Goal: Task Accomplishment & Management: Manage account settings

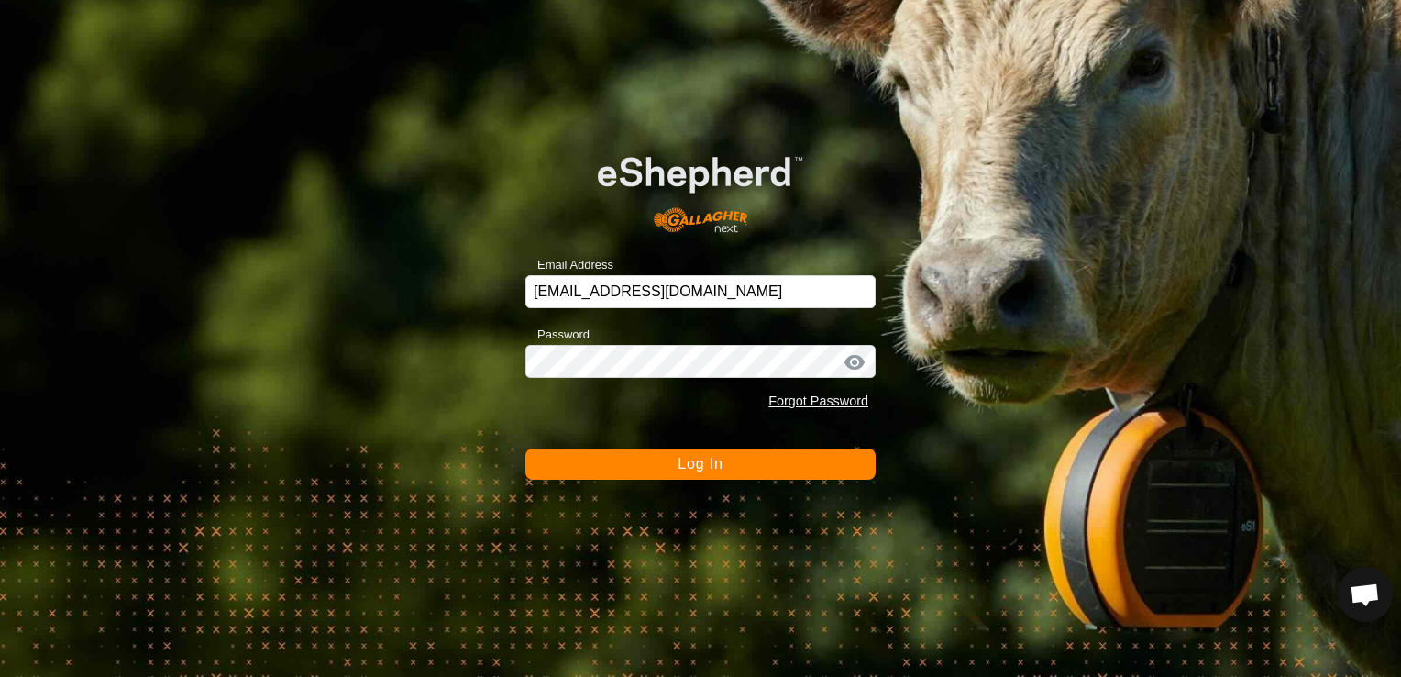
click at [717, 472] on button "Log In" at bounding box center [700, 463] width 350 height 31
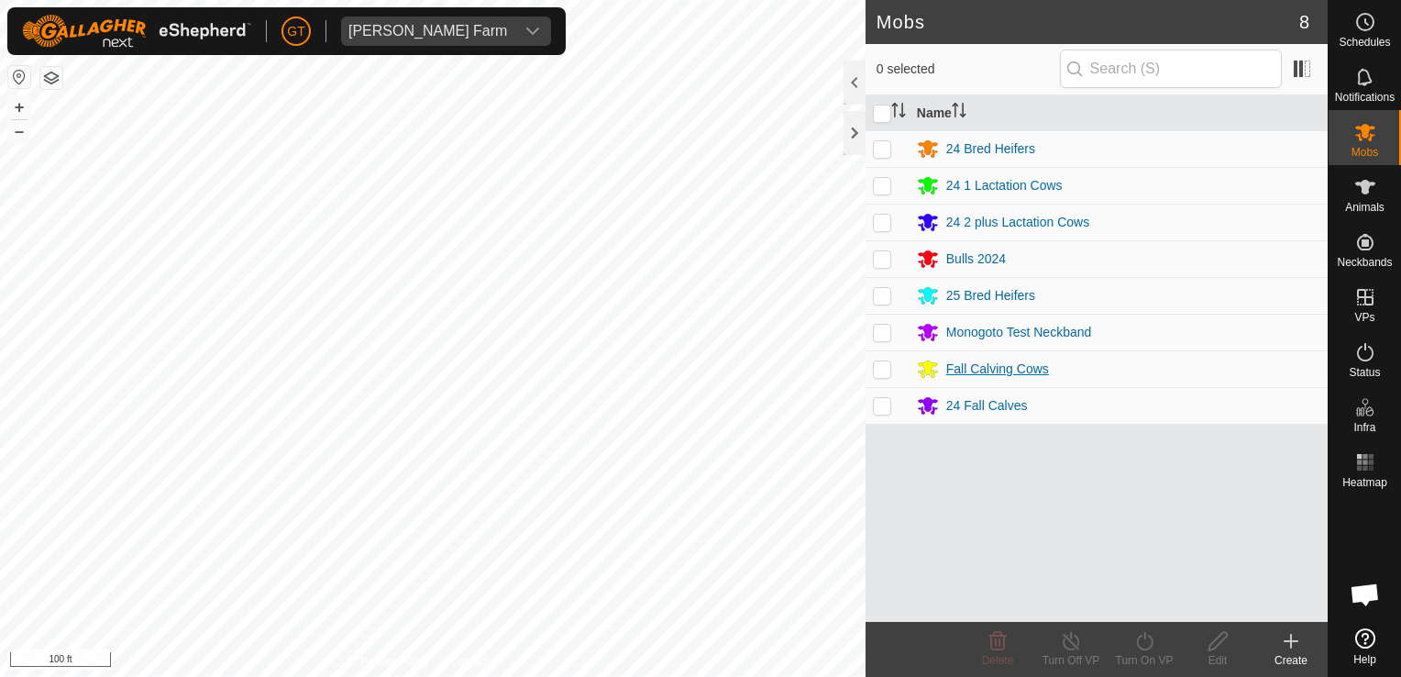
click at [979, 379] on div "Mobs 8 0 selected Name 24 Bred Heifers 24 1 Lactation Cows 24 2 plus Lactation …" at bounding box center [663, 338] width 1327 height 677
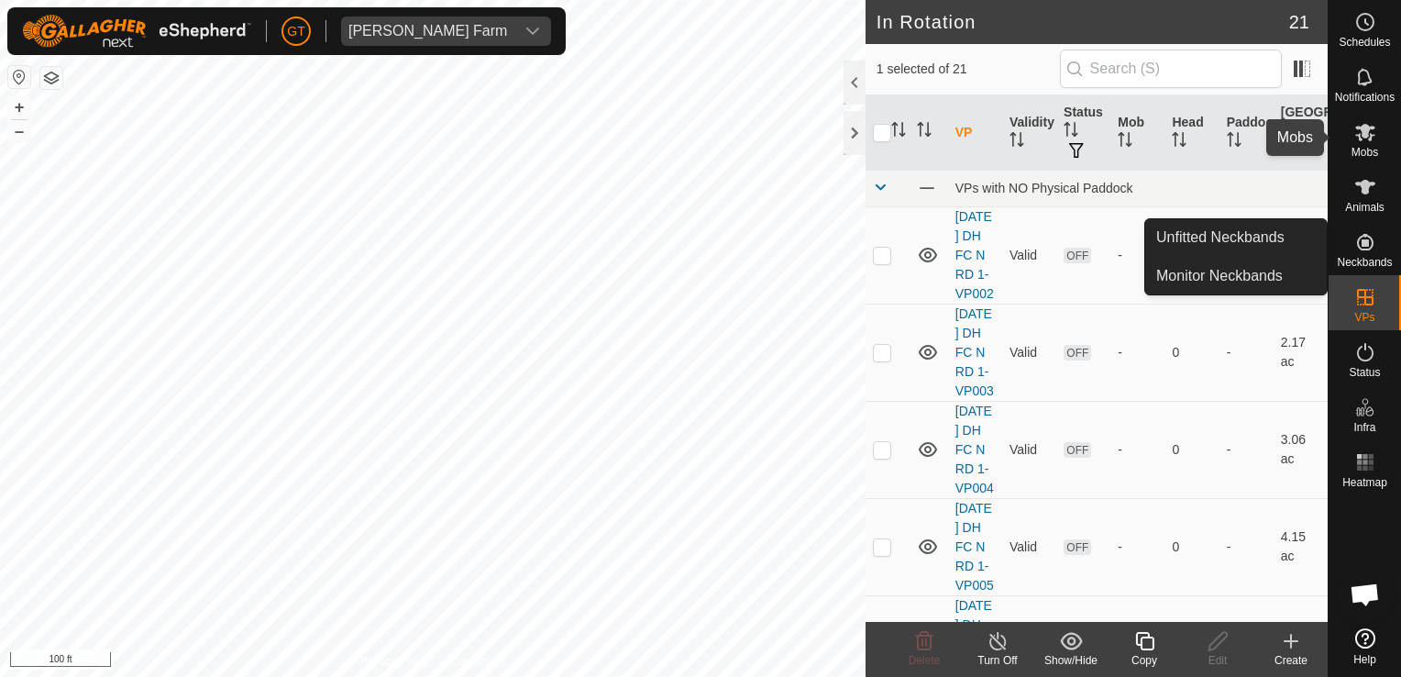
click at [1367, 133] on icon at bounding box center [1365, 132] width 20 height 17
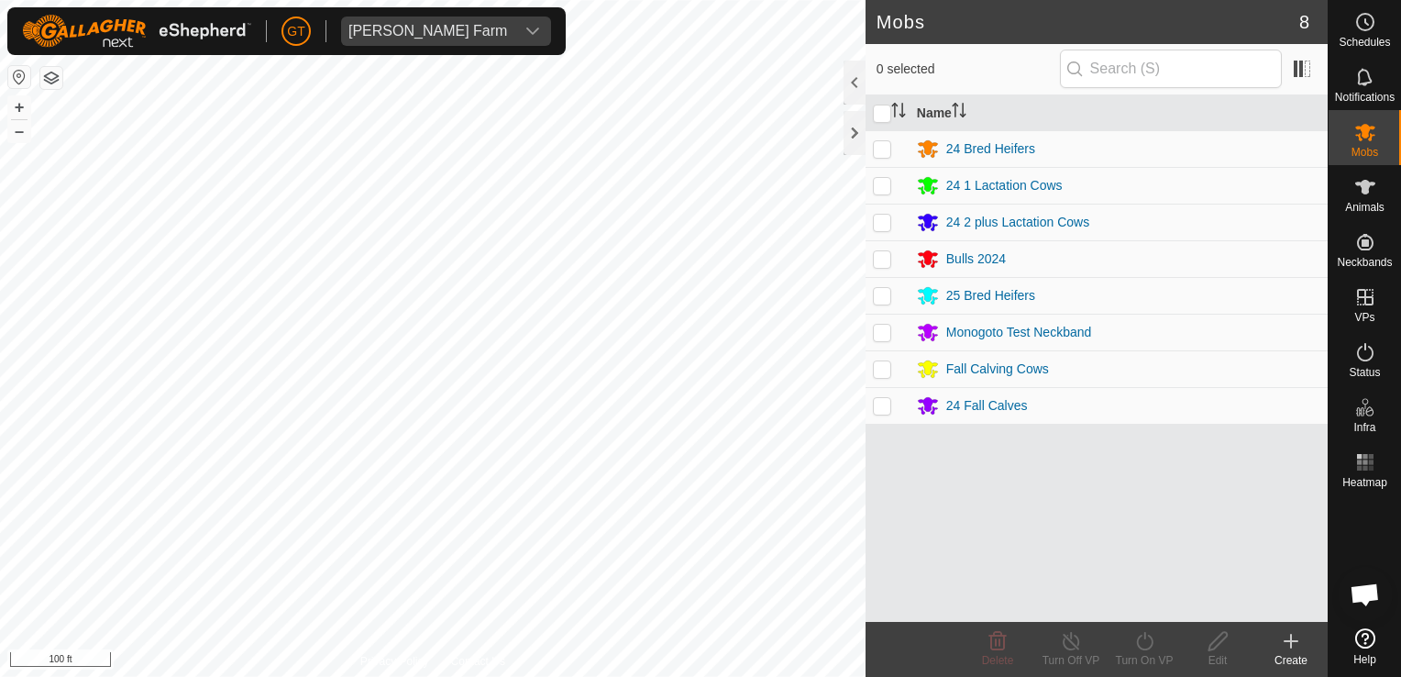
click at [884, 402] on p-checkbox at bounding box center [882, 405] width 18 height 15
checkbox input "true"
click at [1140, 640] on icon at bounding box center [1144, 641] width 23 height 22
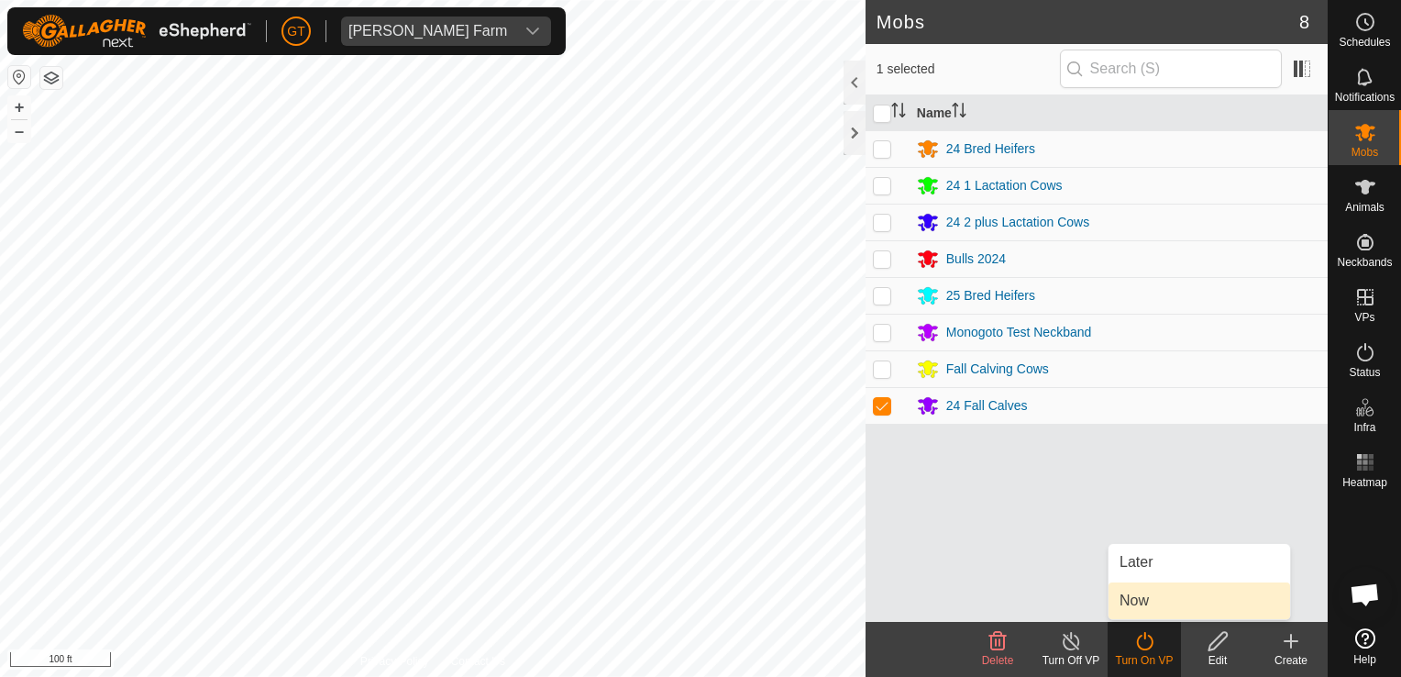
click at [1162, 599] on link "Now" at bounding box center [1199, 600] width 182 height 37
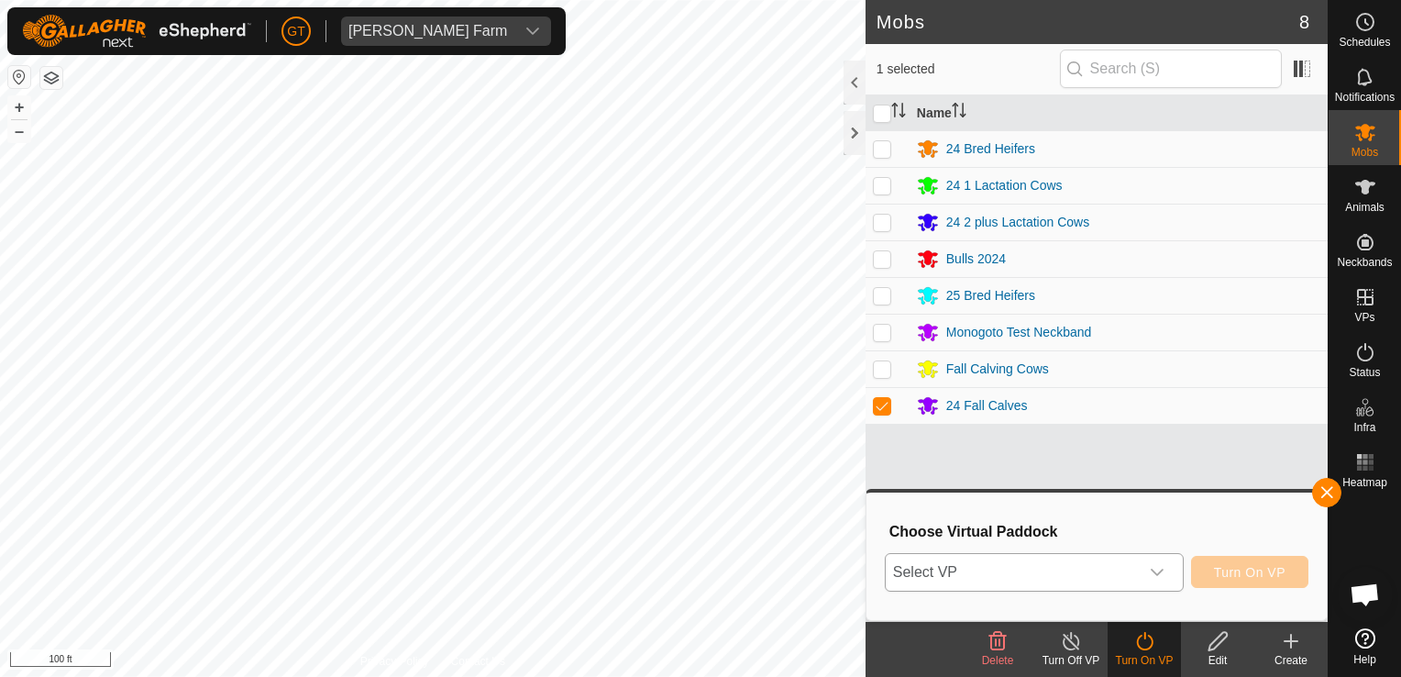
click at [1162, 577] on icon "dropdown trigger" at bounding box center [1157, 572] width 15 height 15
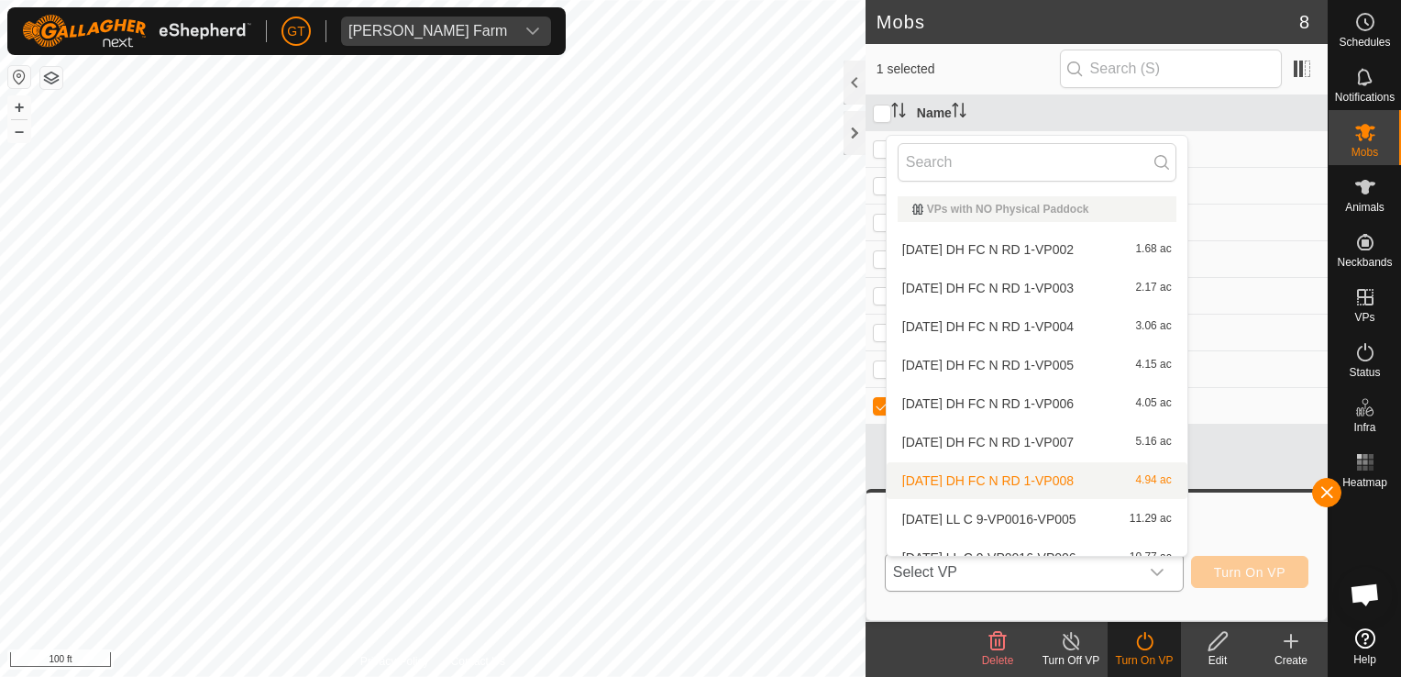
click at [1067, 484] on li "[DATE] DH FC N RD 1-VP008 4.94 ac" at bounding box center [1037, 480] width 301 height 37
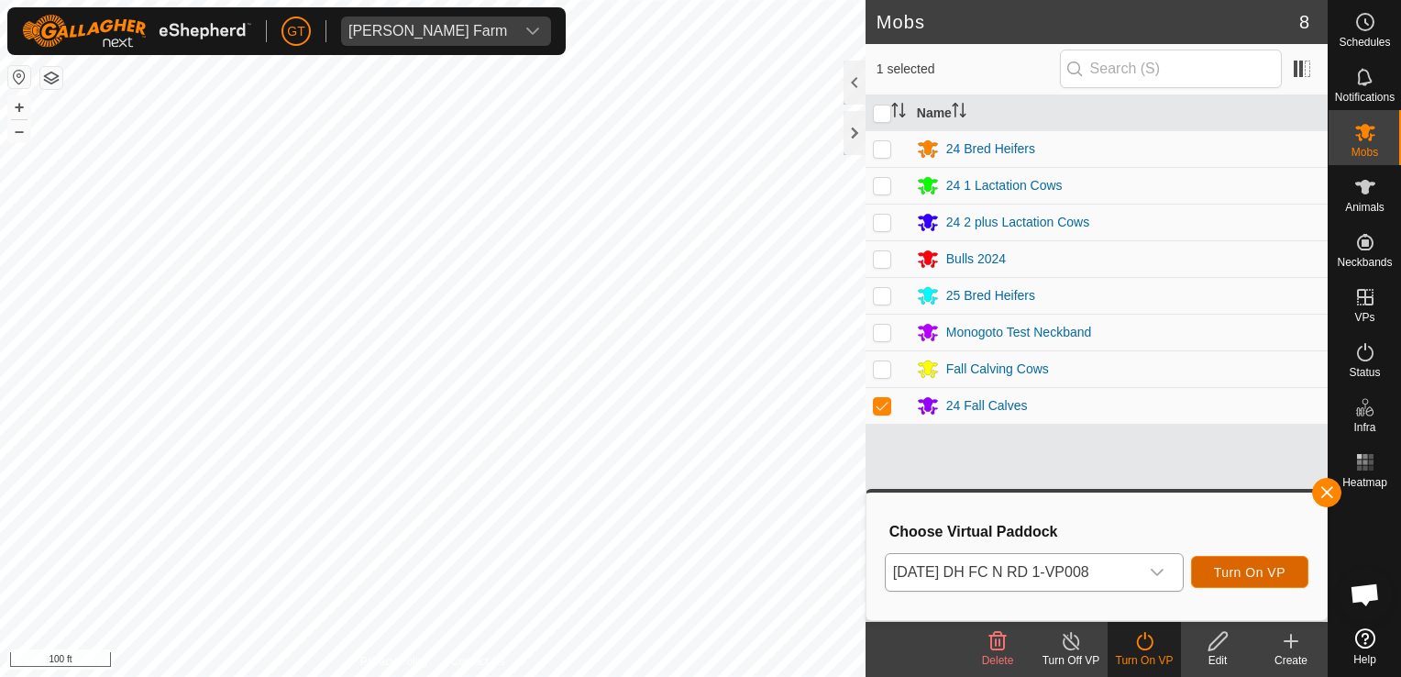
click at [1263, 578] on span "Turn On VP" at bounding box center [1250, 572] width 72 height 15
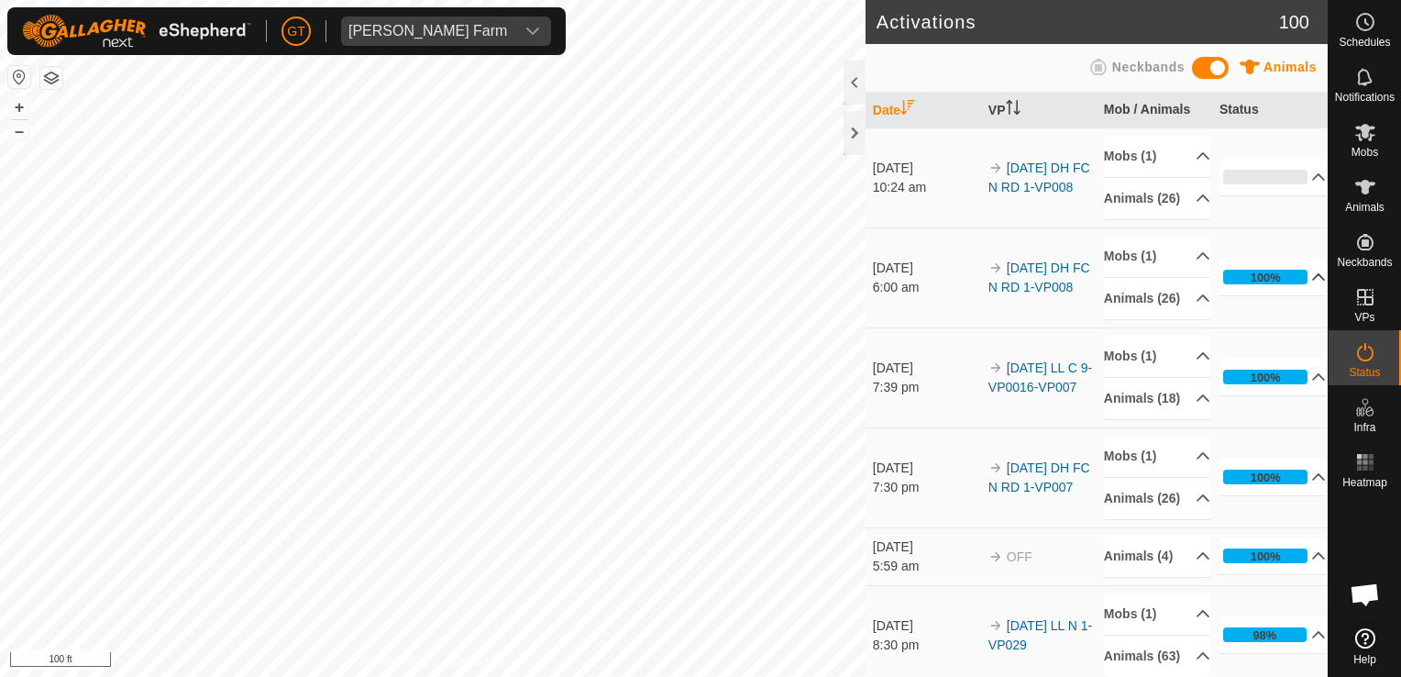
click at [1248, 295] on p-accordion-header "100%" at bounding box center [1272, 277] width 107 height 37
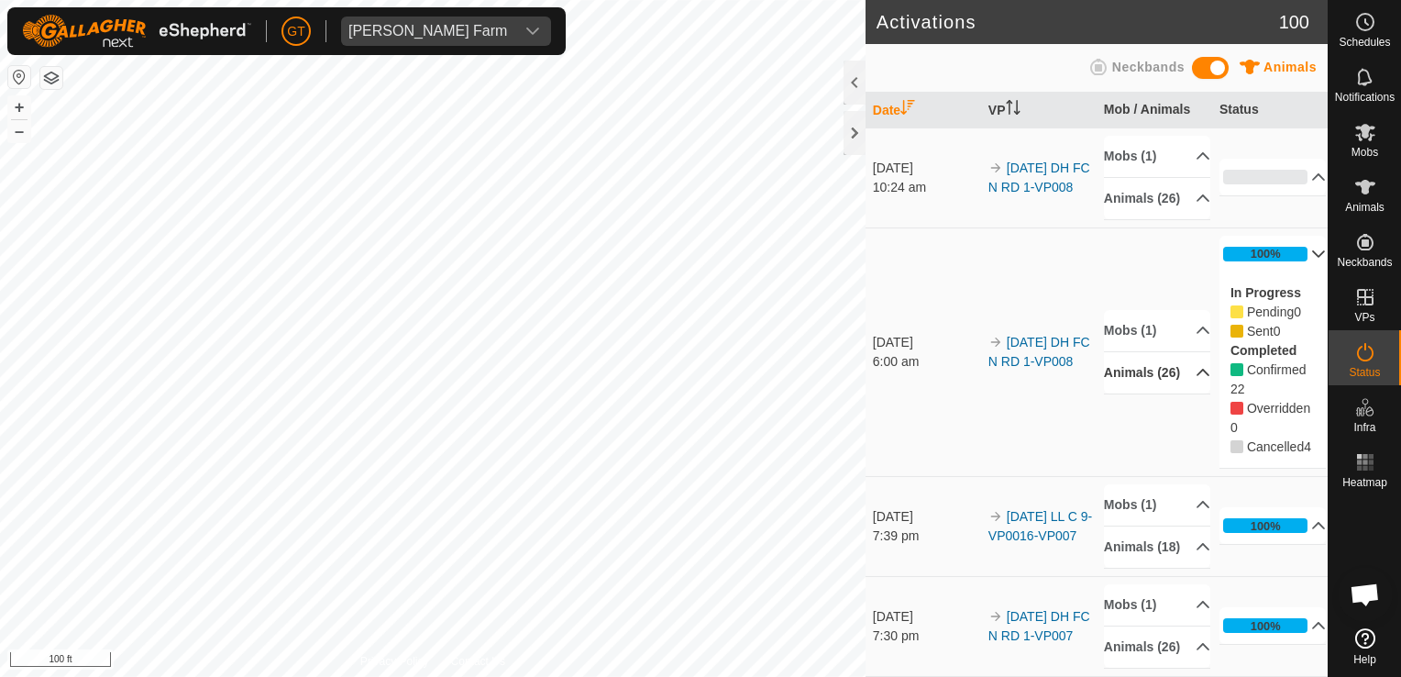
drag, startPoint x: 1137, startPoint y: 487, endPoint x: 1138, endPoint y: 402, distance: 85.3
click at [1138, 402] on td "Mobs (1) 24 Fall Calves Animals (26) 528FC 558FC 576FC 643FC 491FC 595FC 630FC …" at bounding box center [1154, 351] width 116 height 248
click at [1184, 393] on p-accordion-header "Animals (26)" at bounding box center [1157, 372] width 106 height 41
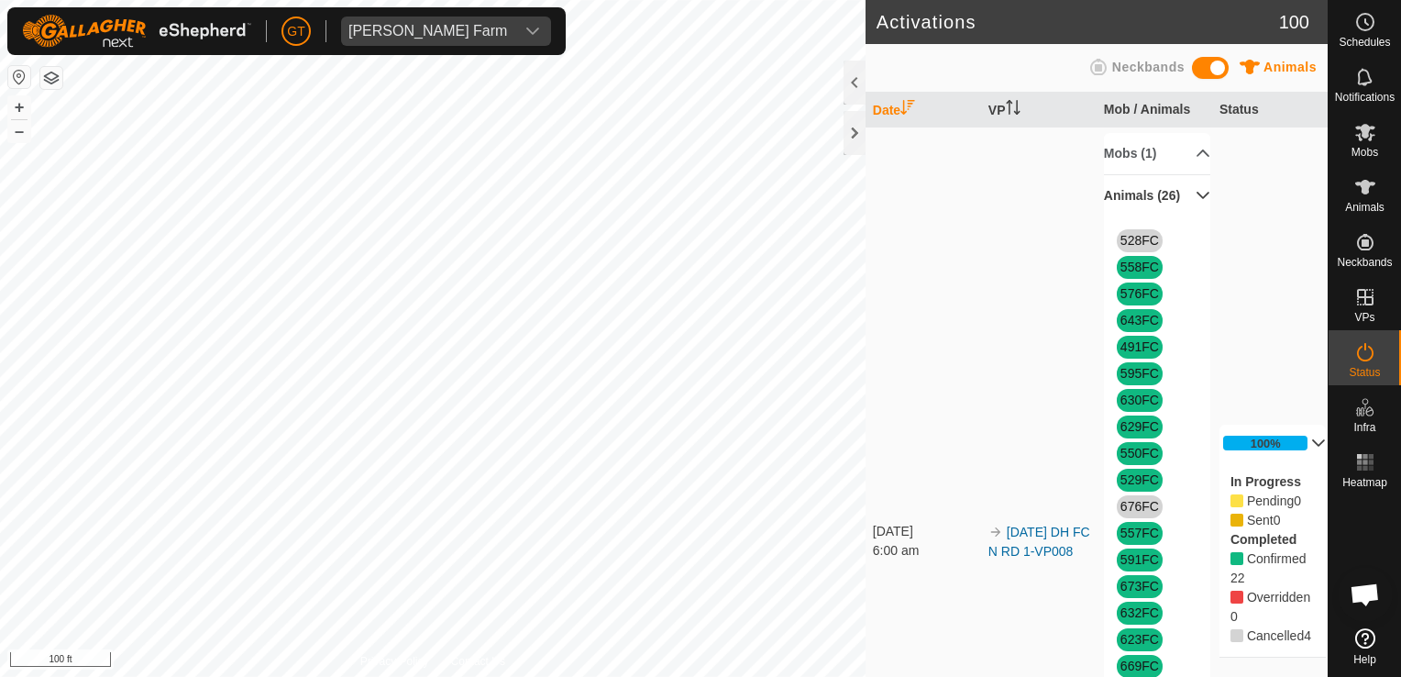
scroll to position [92, 0]
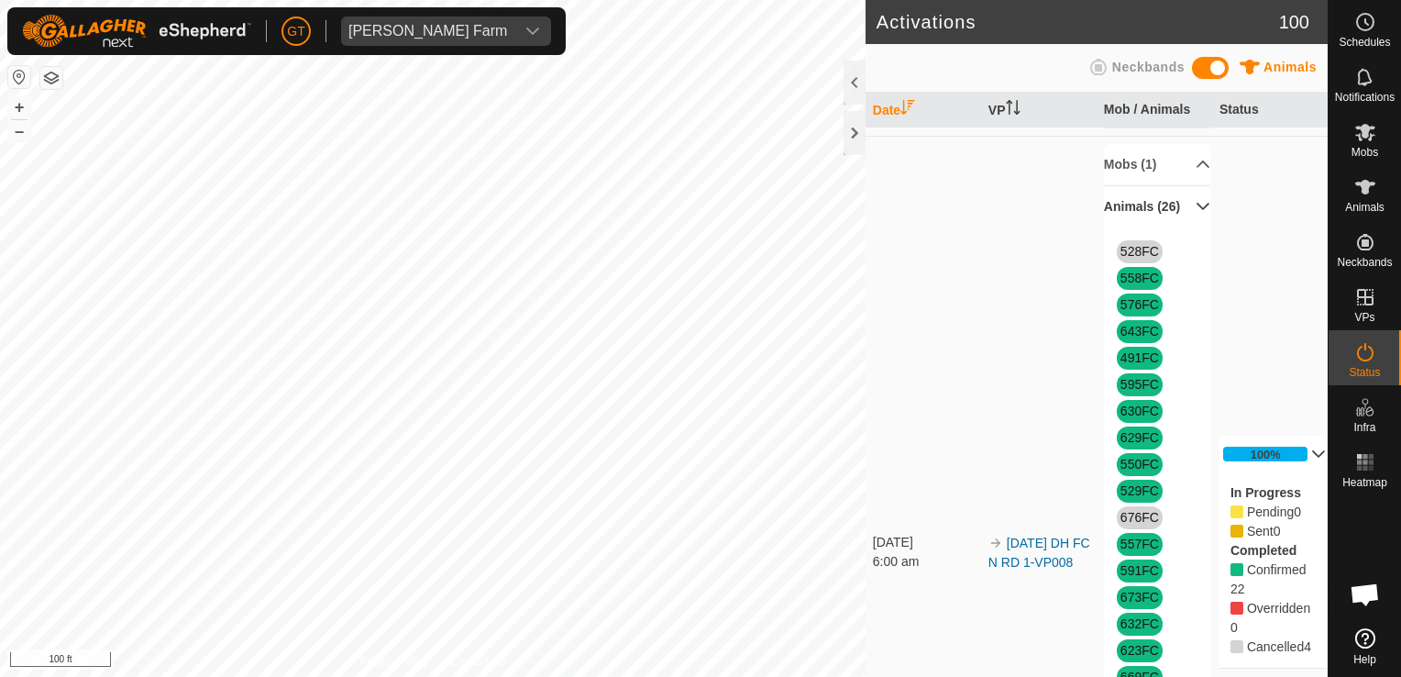
click at [896, 381] on div "Activations 100 Animals Neckbands Date VP Mob / Animals Status [DATE] 10:24 am …" at bounding box center [663, 338] width 1327 height 677
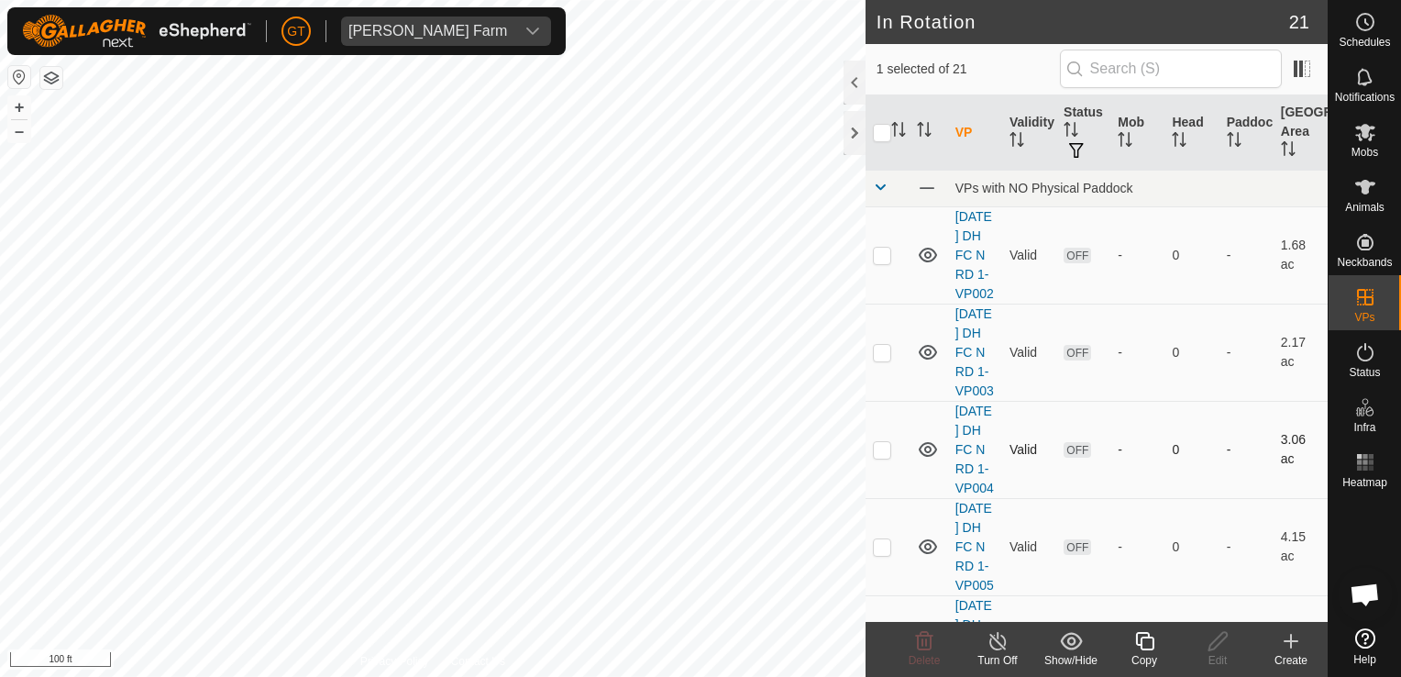
checkbox input "false"
checkbox input "true"
checkbox input "false"
click at [921, 655] on span "Delete" at bounding box center [925, 660] width 32 height 13
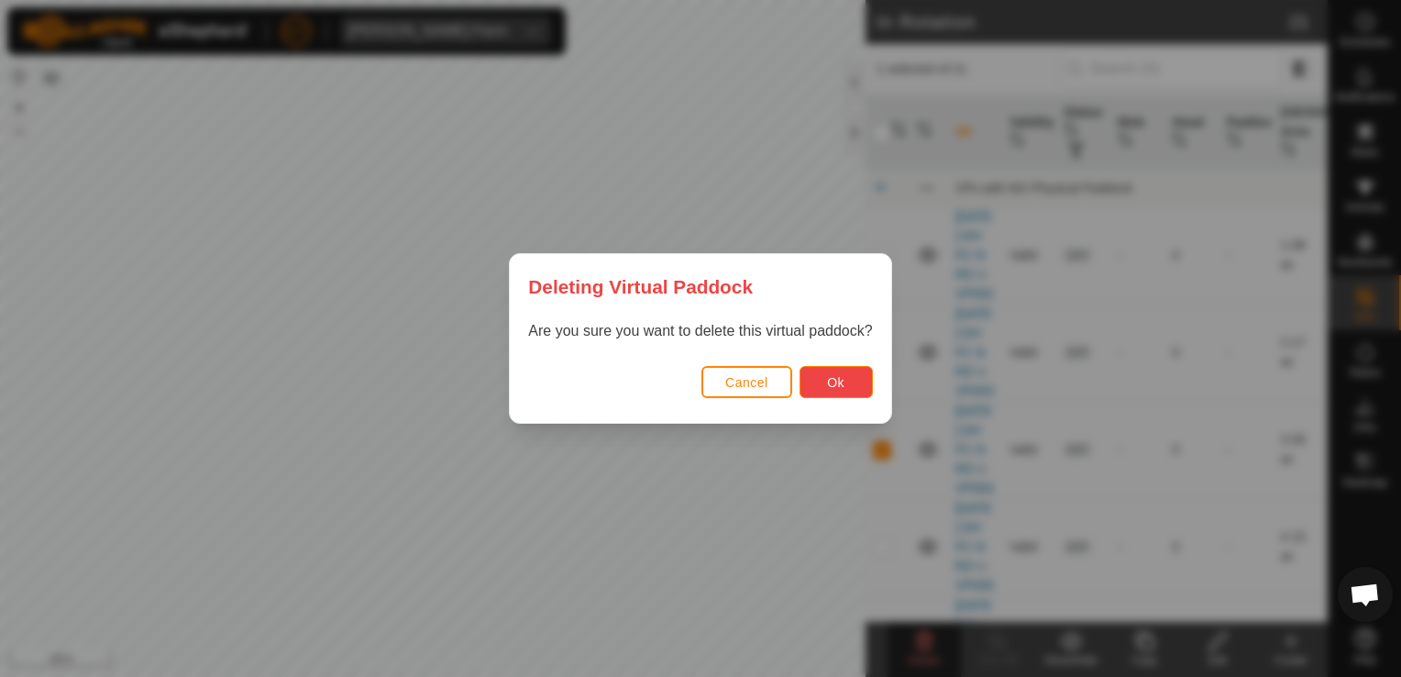
click at [843, 383] on button "Ok" at bounding box center [835, 382] width 73 height 32
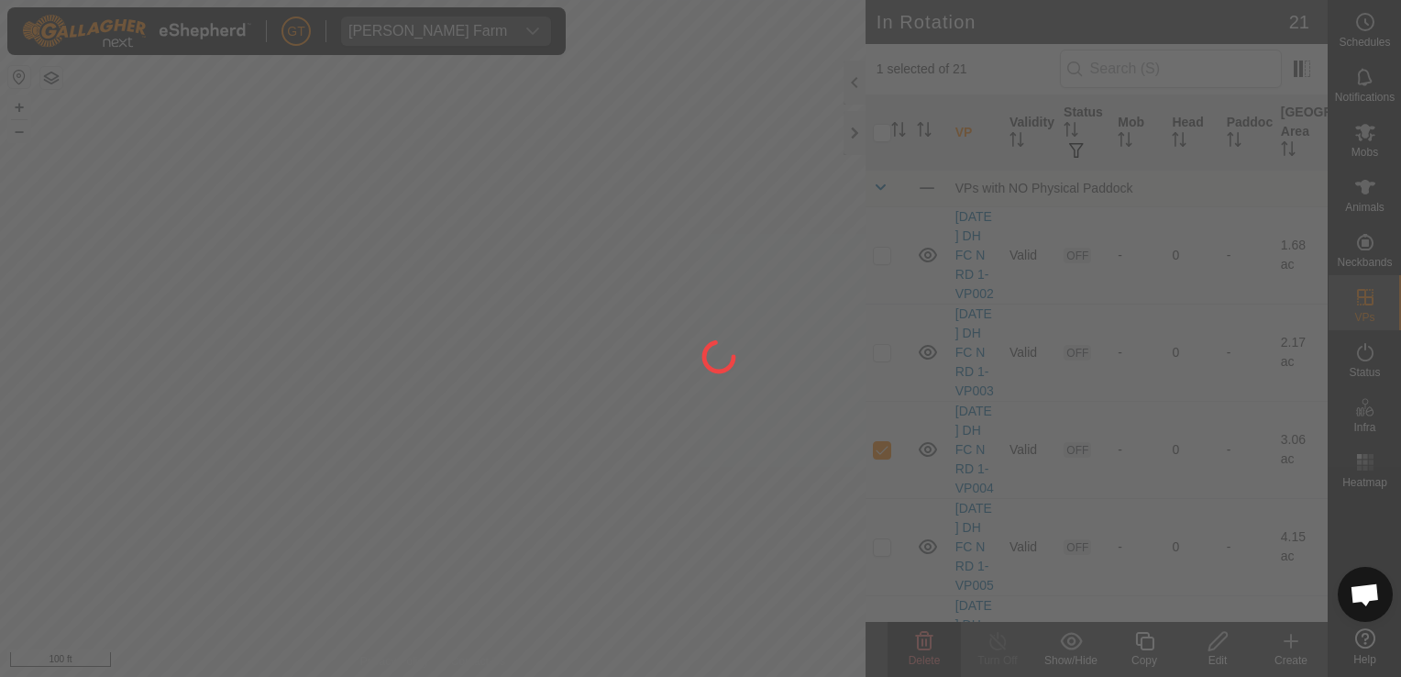
checkbox input "false"
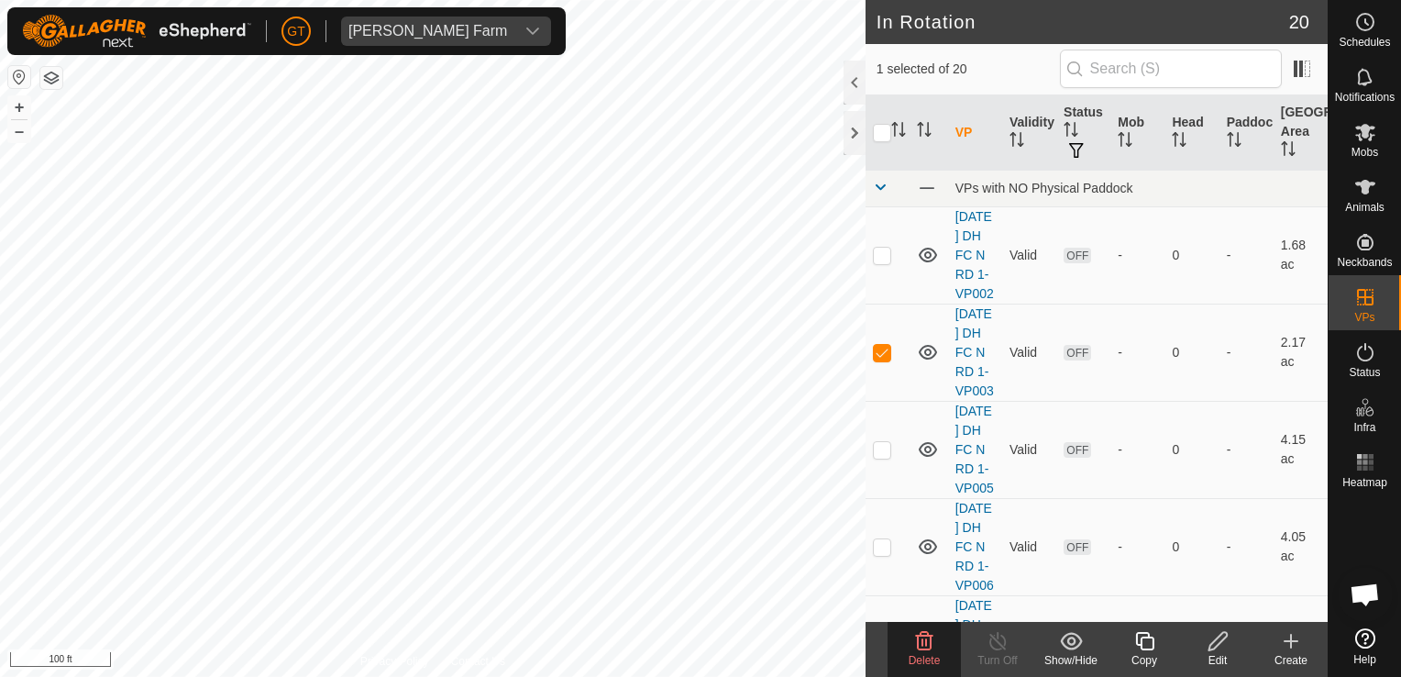
click at [920, 641] on icon at bounding box center [924, 641] width 22 height 22
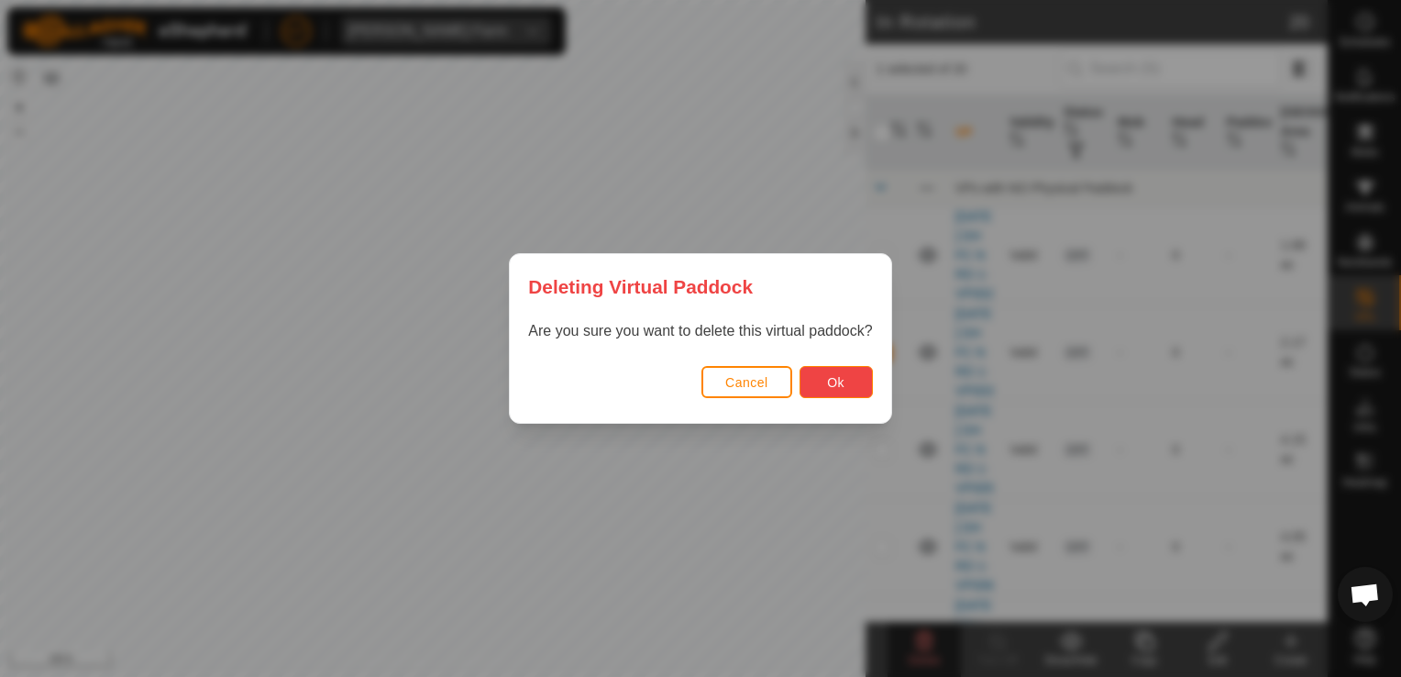
click at [851, 391] on button "Ok" at bounding box center [835, 382] width 73 height 32
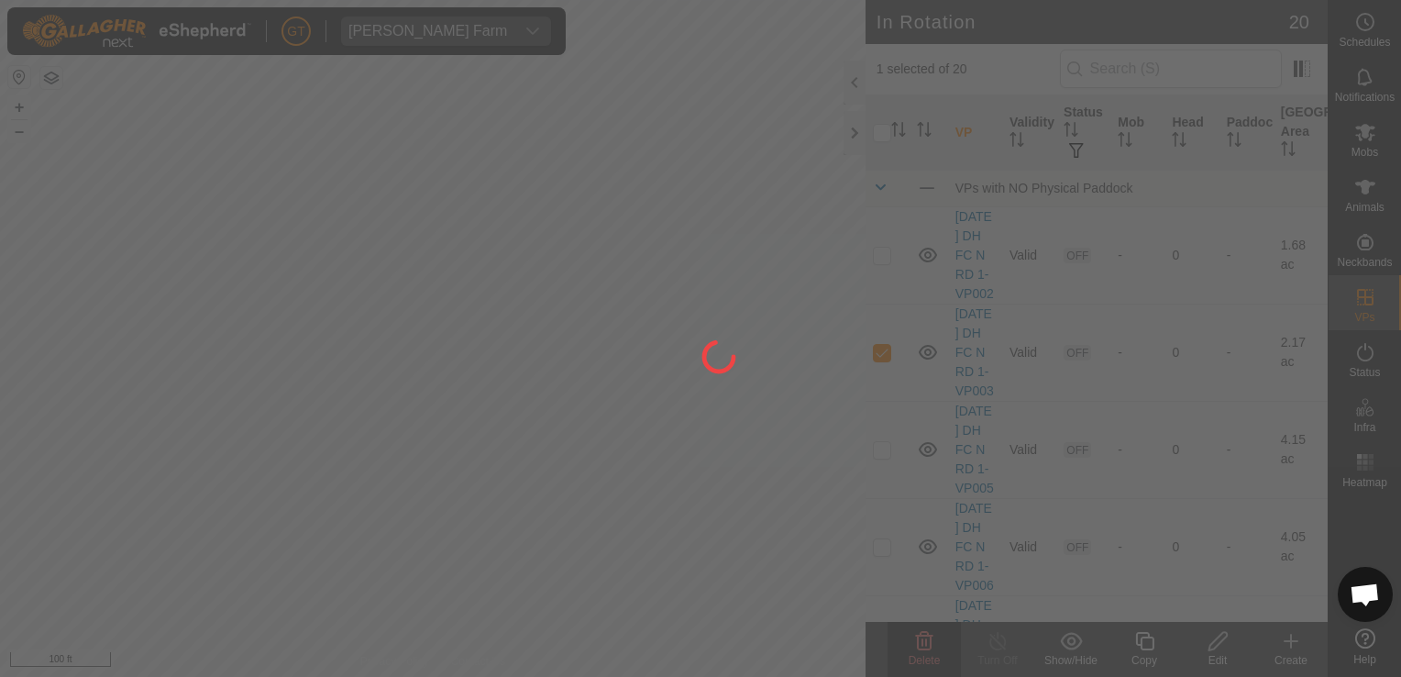
checkbox input "false"
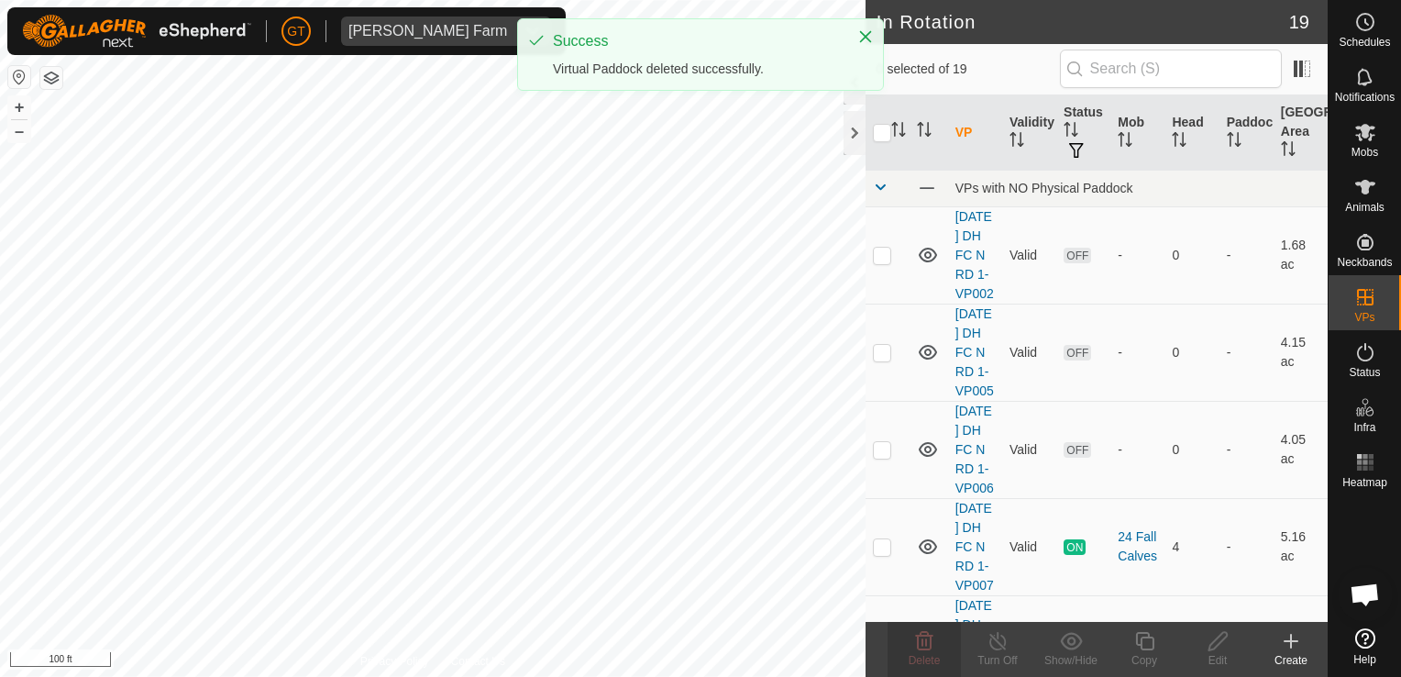
click at [0, 425] on html "[PERSON_NAME] Farm Schedules Notifications Mobs Animals Neckbands VPs Status In…" at bounding box center [700, 338] width 1401 height 677
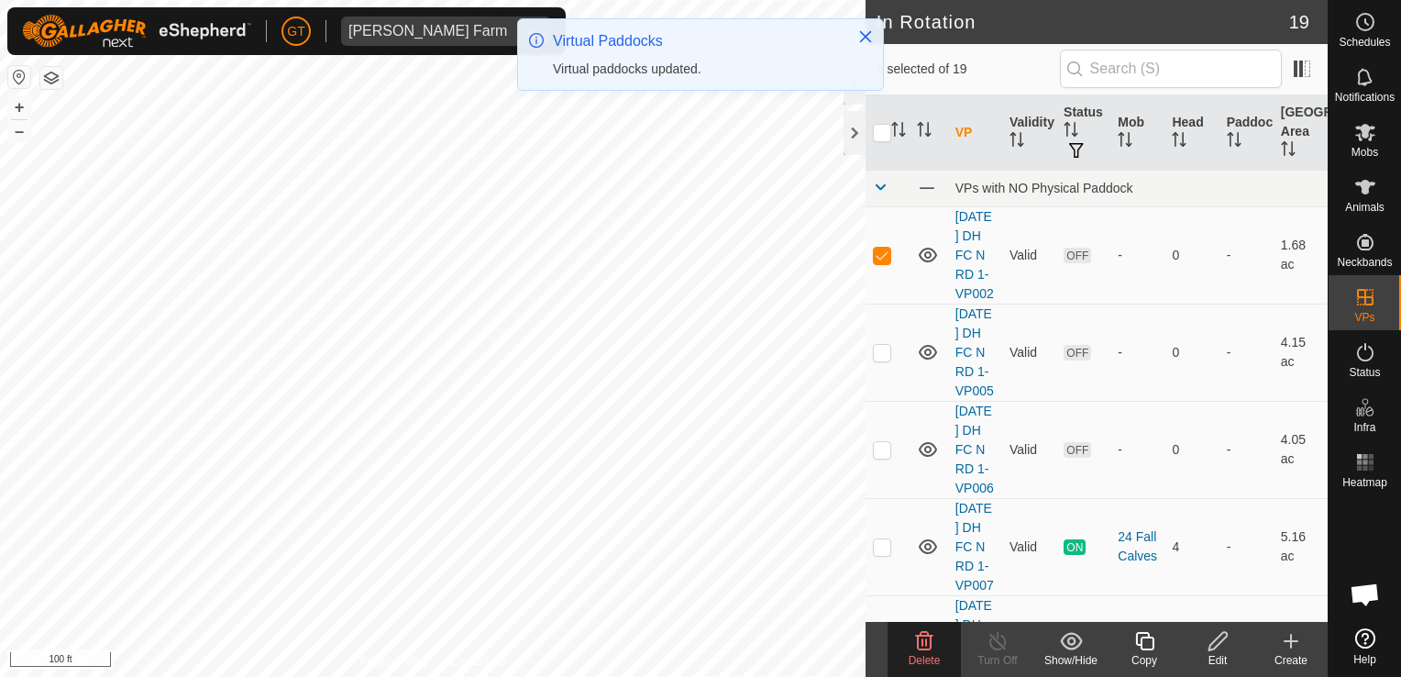
click at [919, 641] on icon at bounding box center [924, 641] width 22 height 22
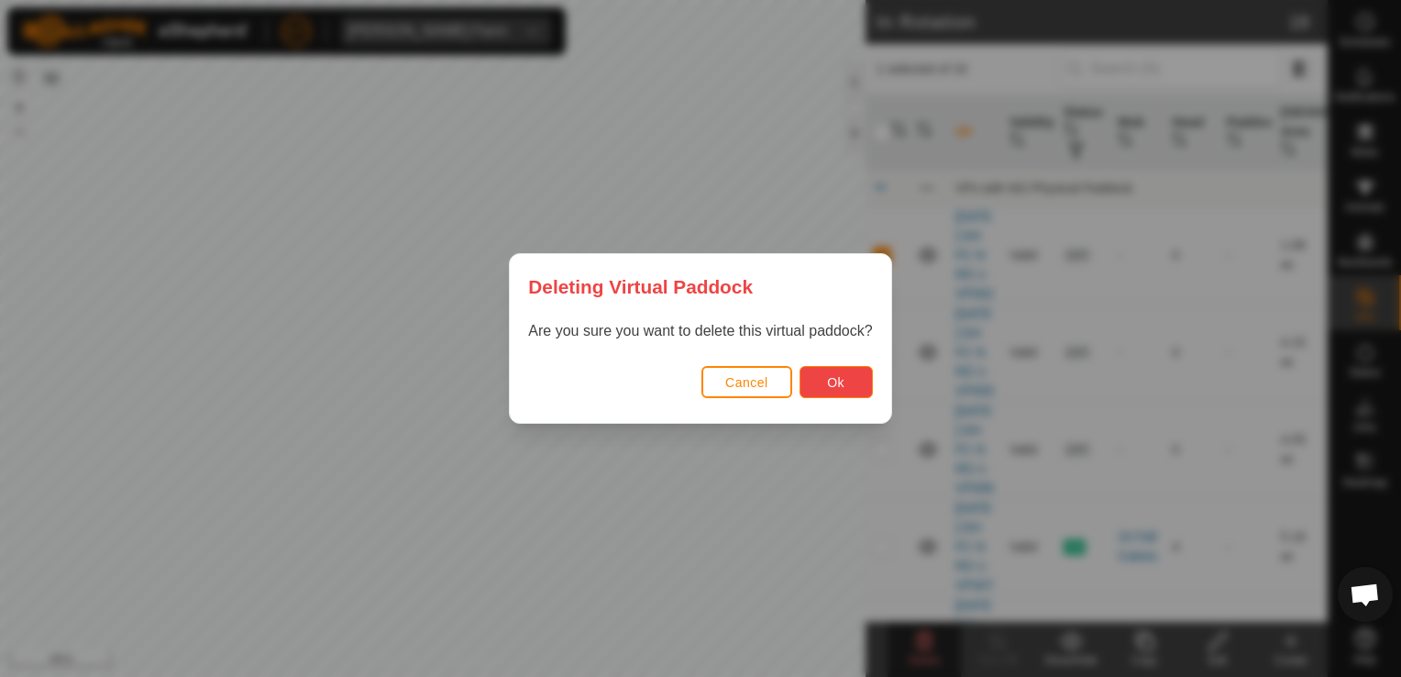
click at [840, 380] on span "Ok" at bounding box center [835, 382] width 17 height 15
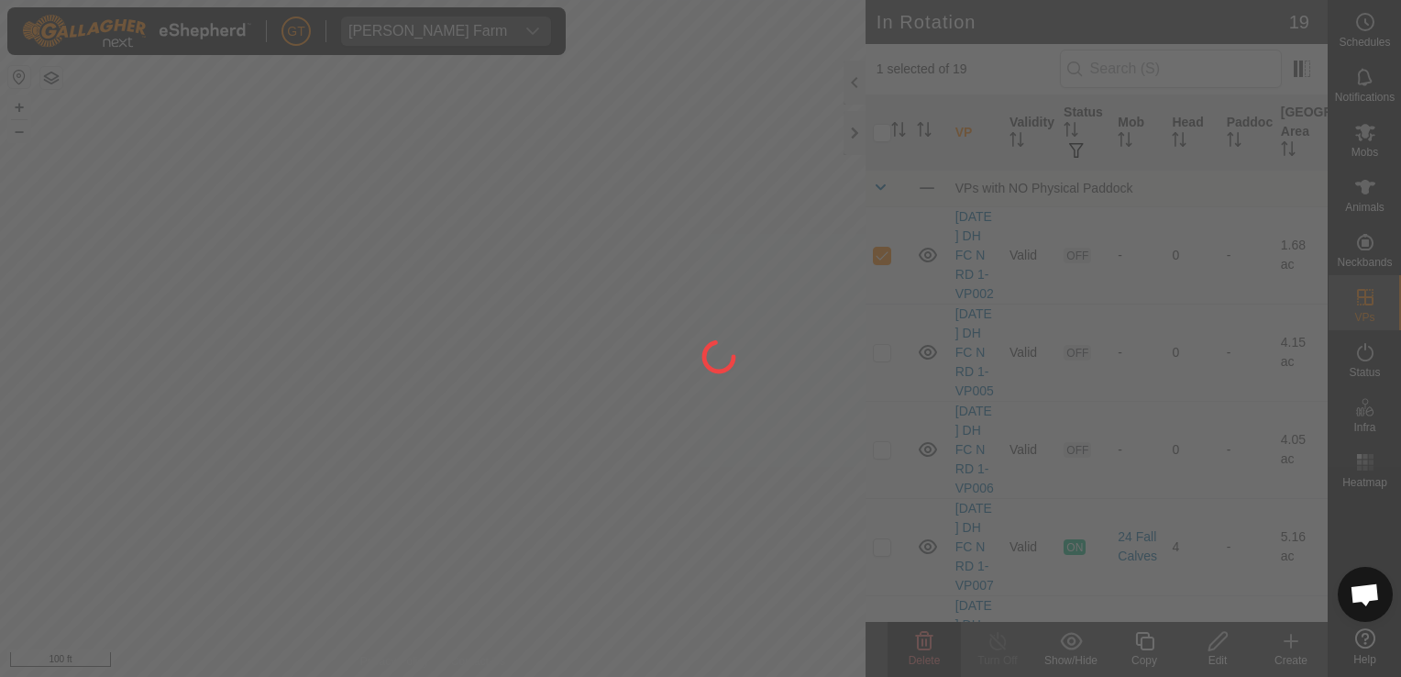
checkbox input "false"
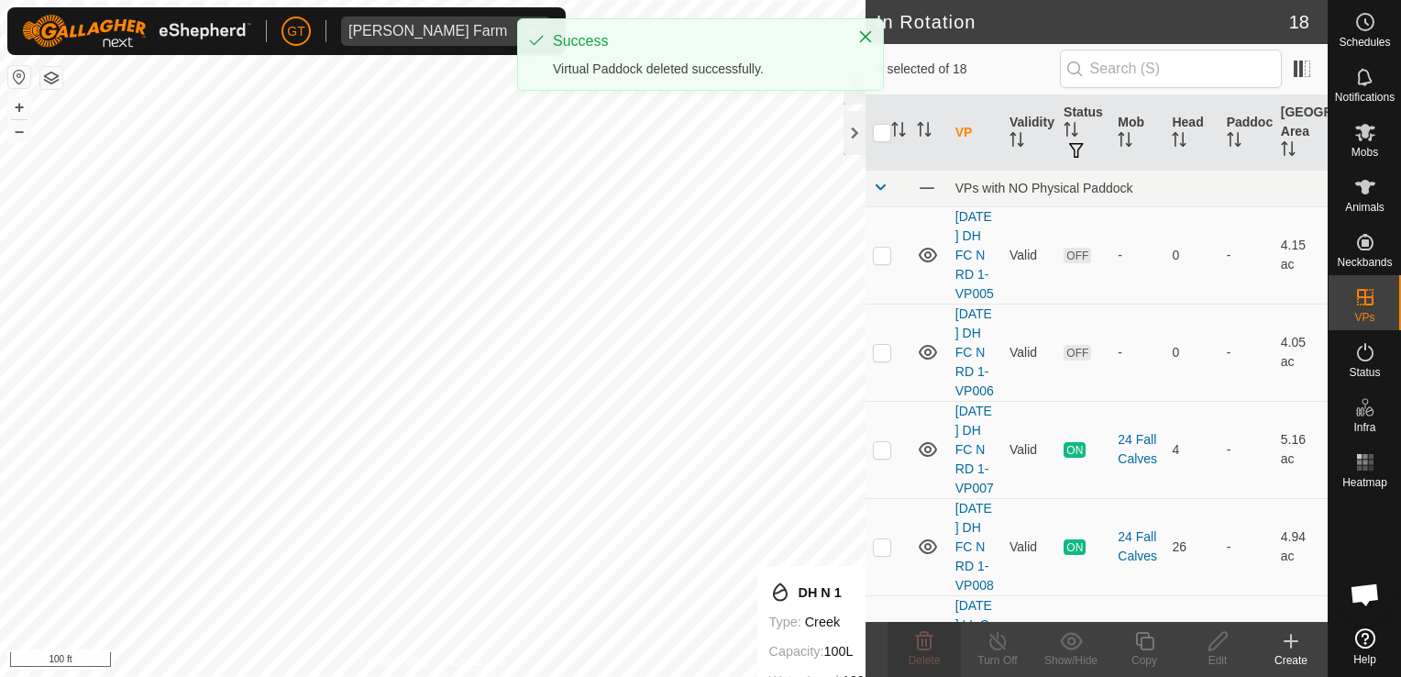
click at [797, 676] on html "[PERSON_NAME] Farm Schedules Notifications Mobs Animals Neckbands VPs Status In…" at bounding box center [700, 338] width 1401 height 677
click at [983, 270] on div "In Rotation 18 0 selected of 18 VP Validity Status Mob Head Paddock Grazing Are…" at bounding box center [663, 338] width 1327 height 677
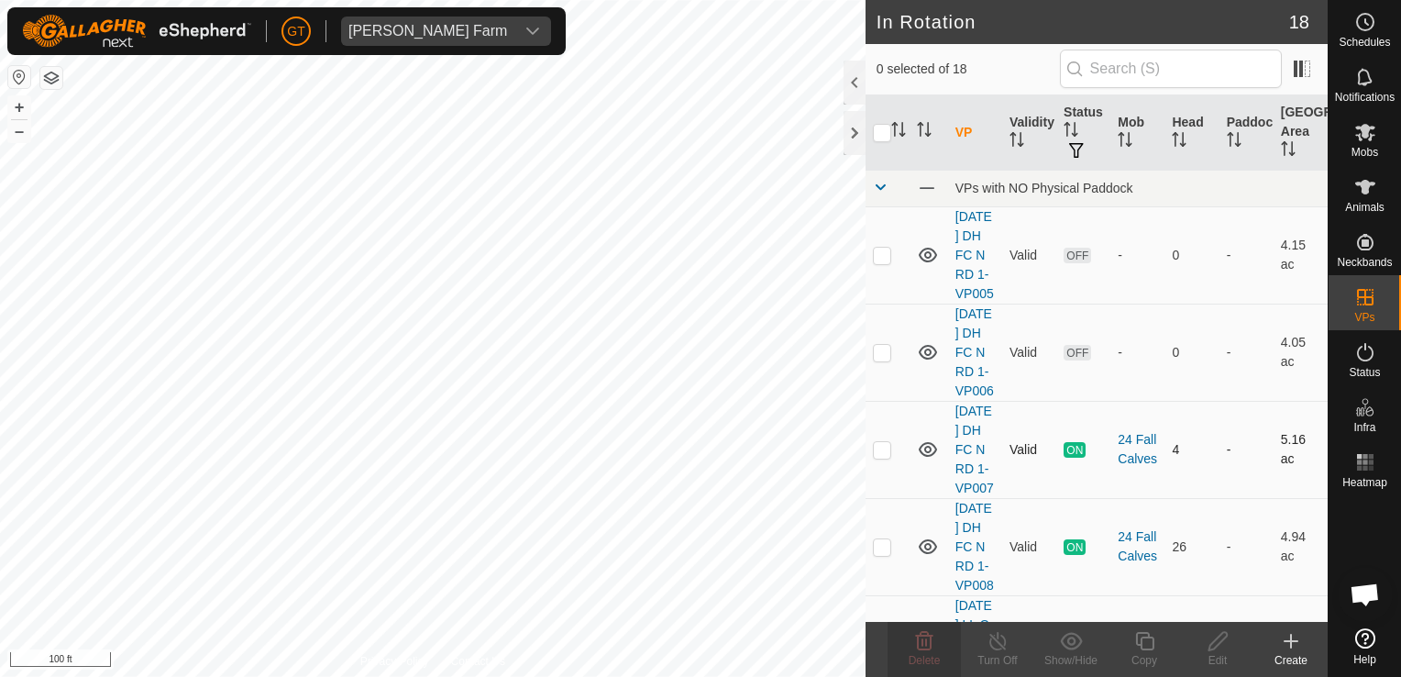
click at [1200, 528] on div "In Rotation 18 0 selected of 18 VP Validity Status Mob Head Paddock Grazing Are…" at bounding box center [663, 338] width 1327 height 677
click at [923, 640] on icon at bounding box center [924, 641] width 22 height 22
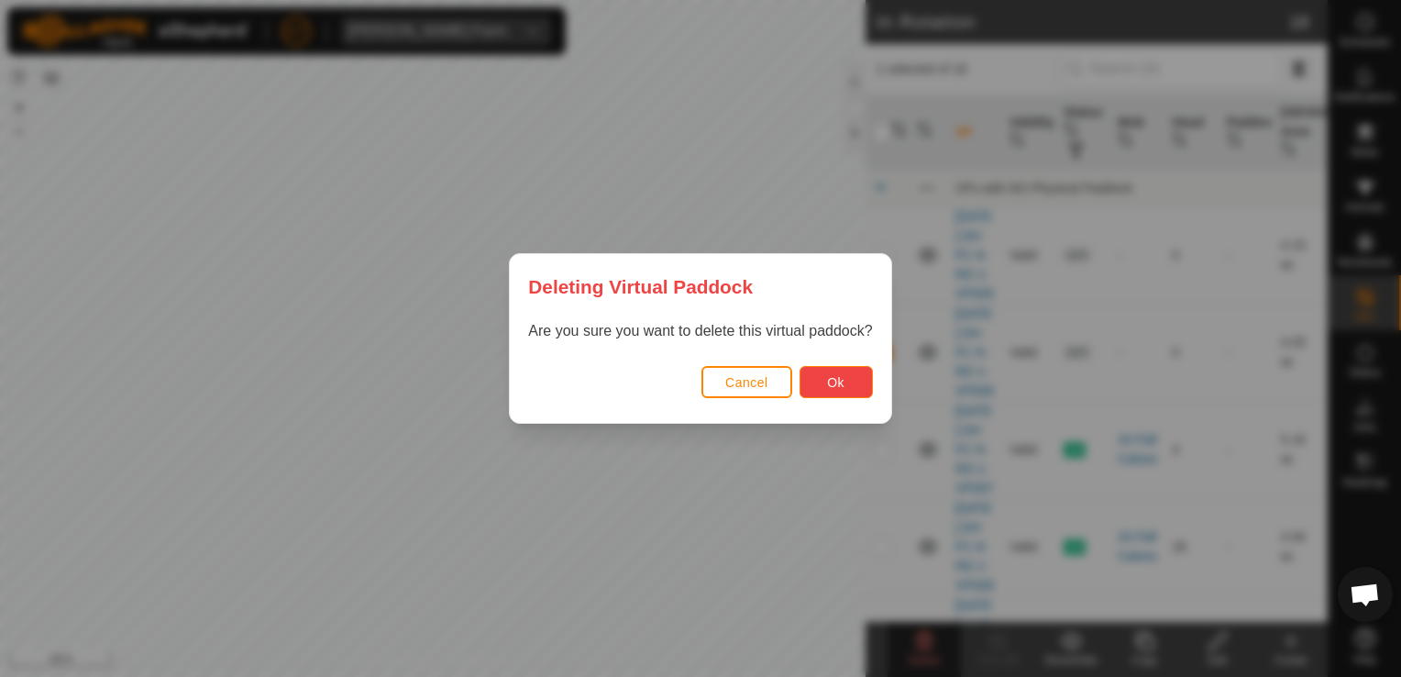
click at [860, 374] on button "Ok" at bounding box center [835, 382] width 73 height 32
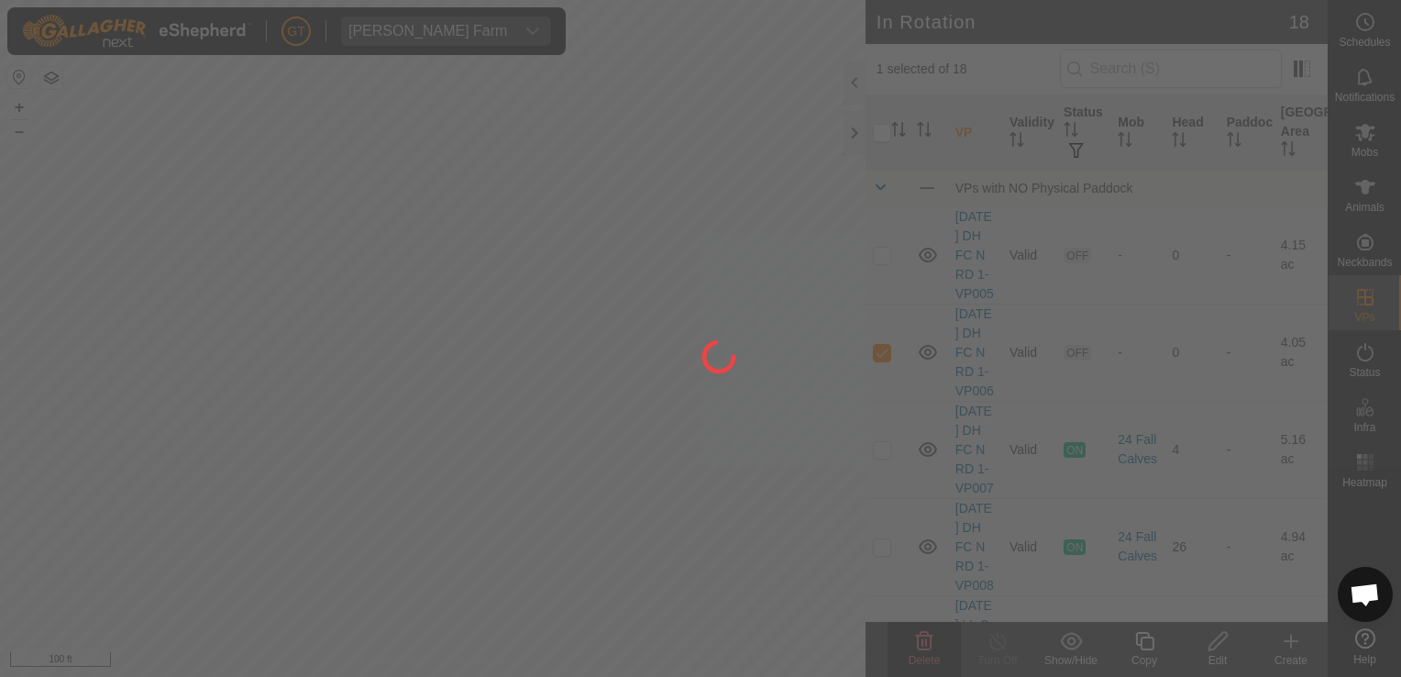
checkbox input "false"
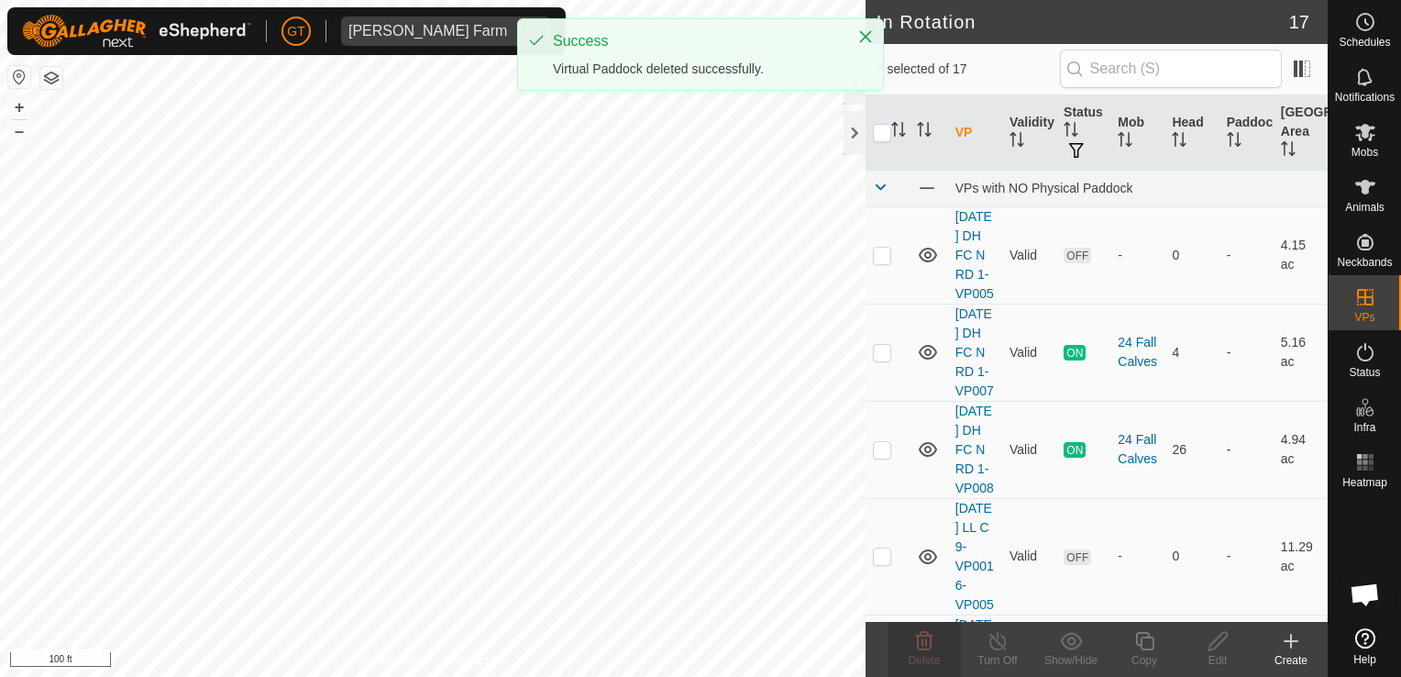
checkbox input "true"
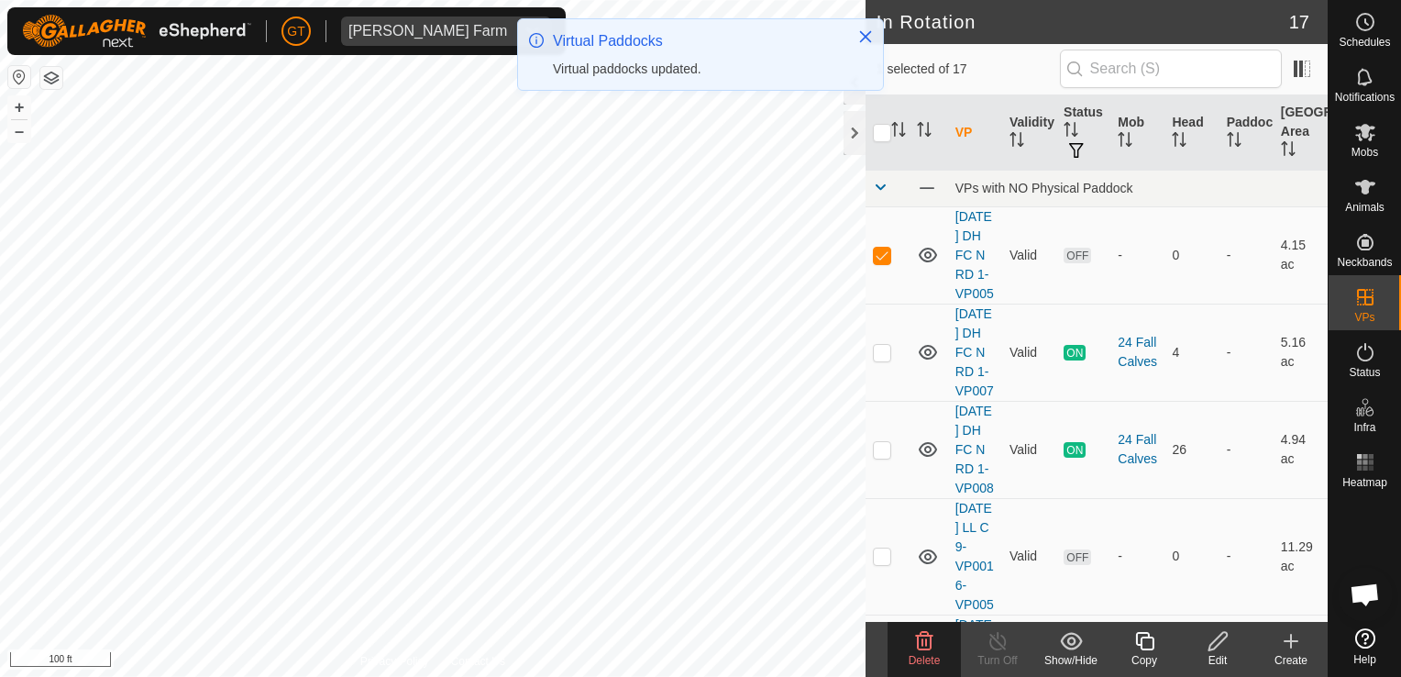
click at [924, 647] on icon at bounding box center [924, 641] width 22 height 22
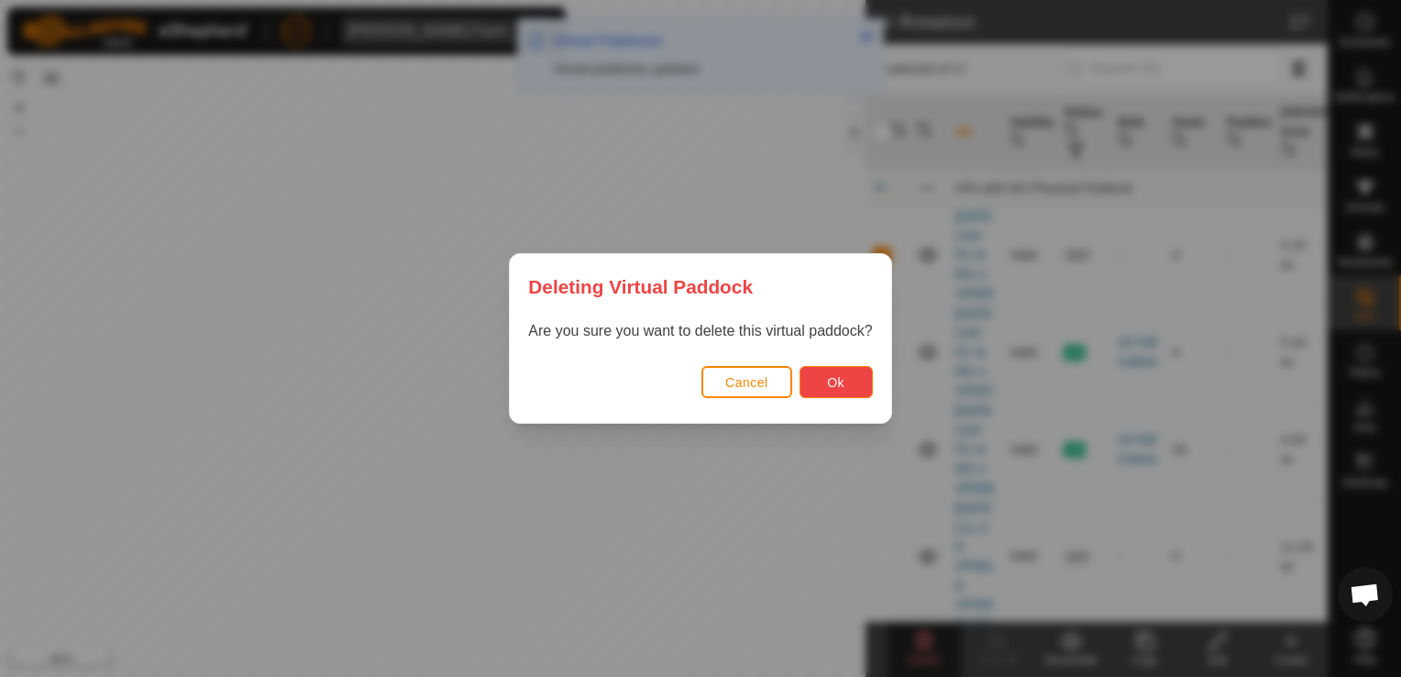
click at [846, 378] on button "Ok" at bounding box center [835, 382] width 73 height 32
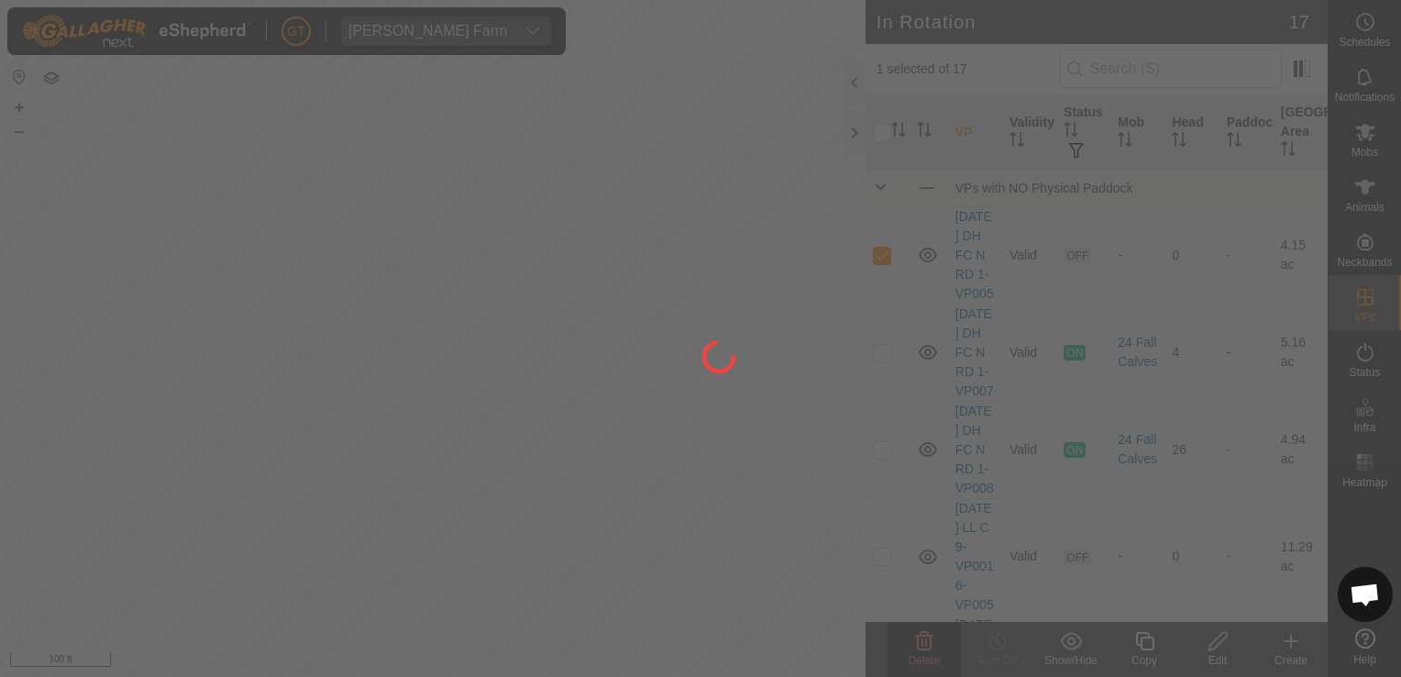
checkbox input "false"
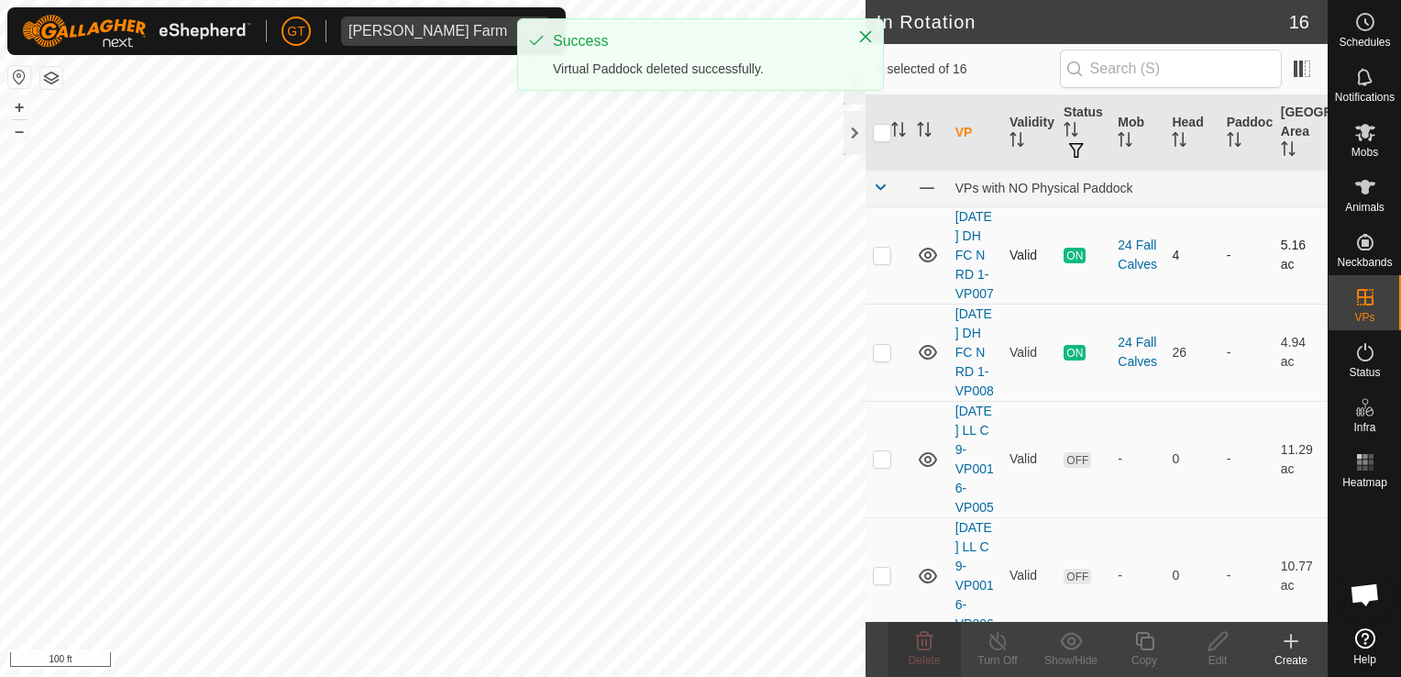
click at [1155, 249] on div "In Rotation 16 0 selected of 16 VP Validity Status Mob Head Paddock Grazing Are…" at bounding box center [663, 338] width 1327 height 677
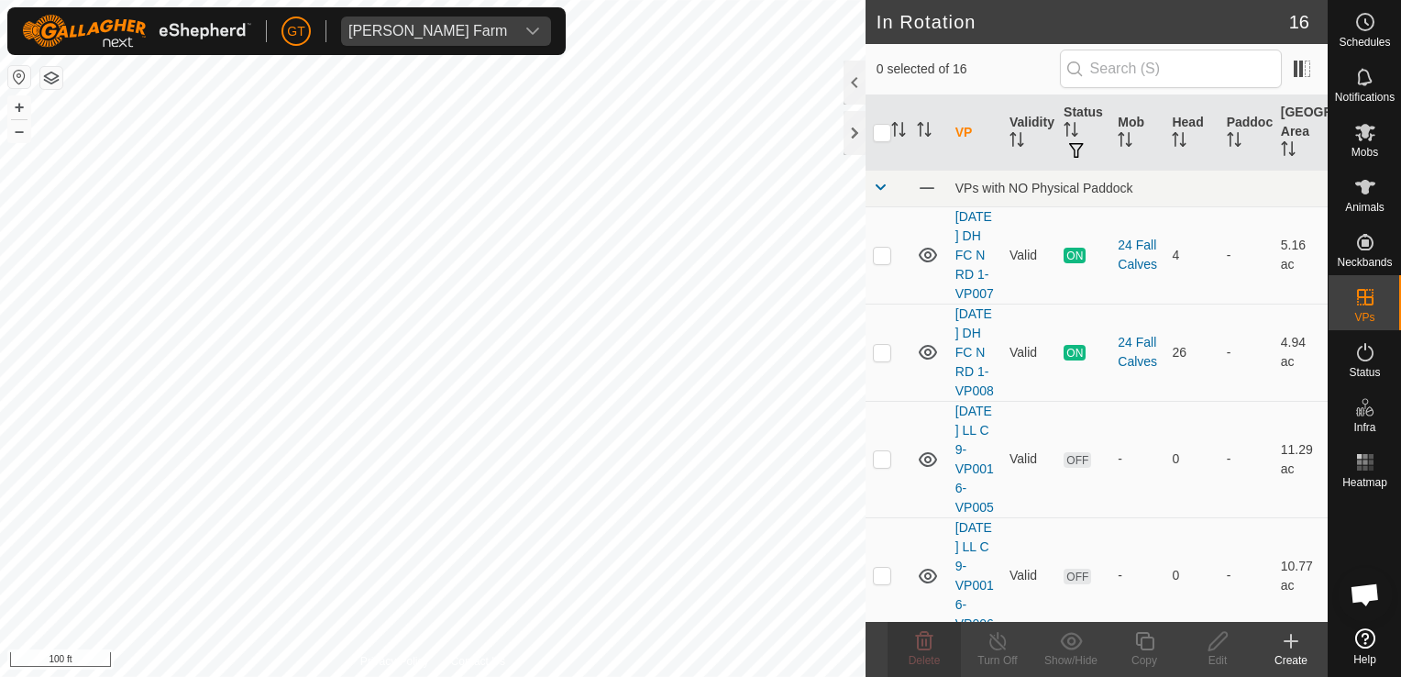
checkbox input "true"
checkbox input "false"
click at [0, 427] on html "[PERSON_NAME] Farm Schedules Notifications Mobs Animals Neckbands VPs Status In…" at bounding box center [700, 338] width 1401 height 677
checkbox input "false"
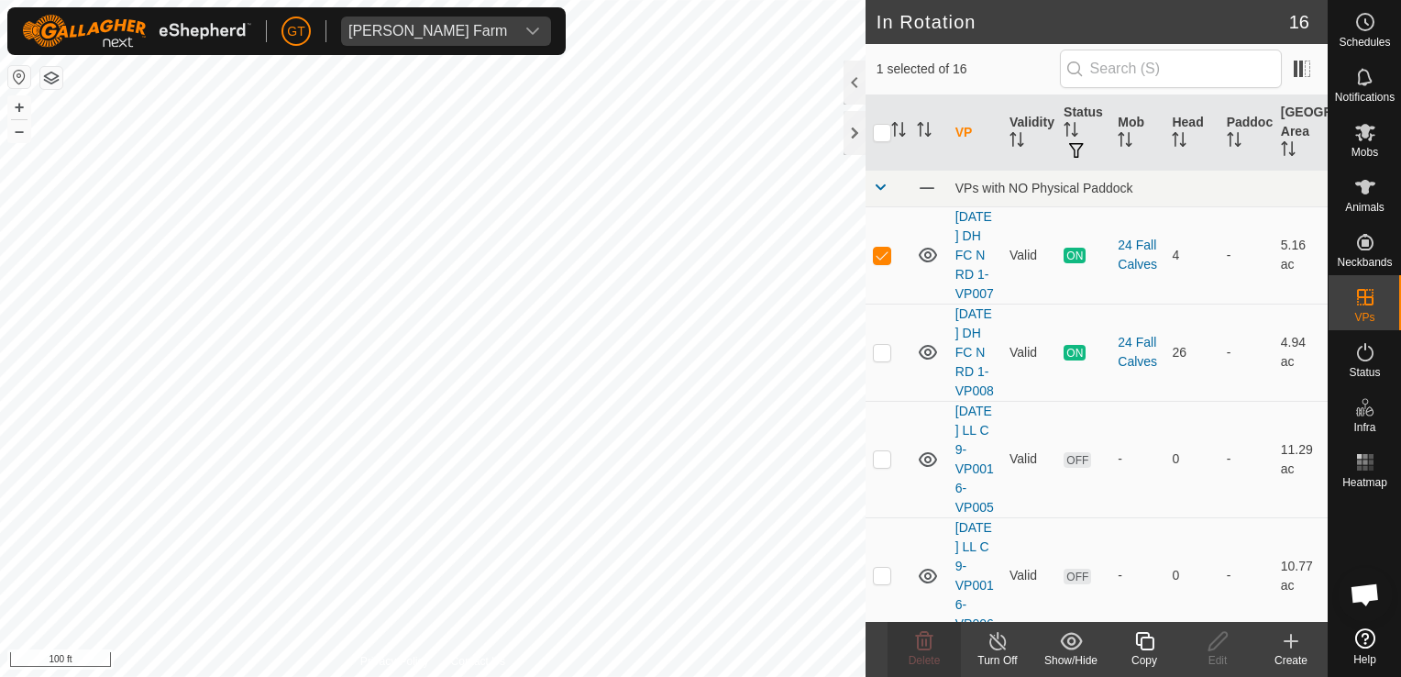
checkbox input "true"
click at [0, 215] on html "[PERSON_NAME] Farm Schedules Notifications Mobs Animals Neckbands VPs Status In…" at bounding box center [700, 338] width 1401 height 677
click at [0, 163] on html "[PERSON_NAME] Farm Schedules Notifications Mobs Animals Neckbands VPs Status In…" at bounding box center [700, 338] width 1401 height 677
click at [0, 135] on html "[PERSON_NAME] Farm Schedules Notifications Mobs Animals Neckbands VPs Status In…" at bounding box center [700, 338] width 1401 height 677
click at [1104, 114] on div "In Rotation 16 1 selected of 16 VP Validity Status Mob Head Paddock [GEOGRAPHIC…" at bounding box center [663, 338] width 1327 height 677
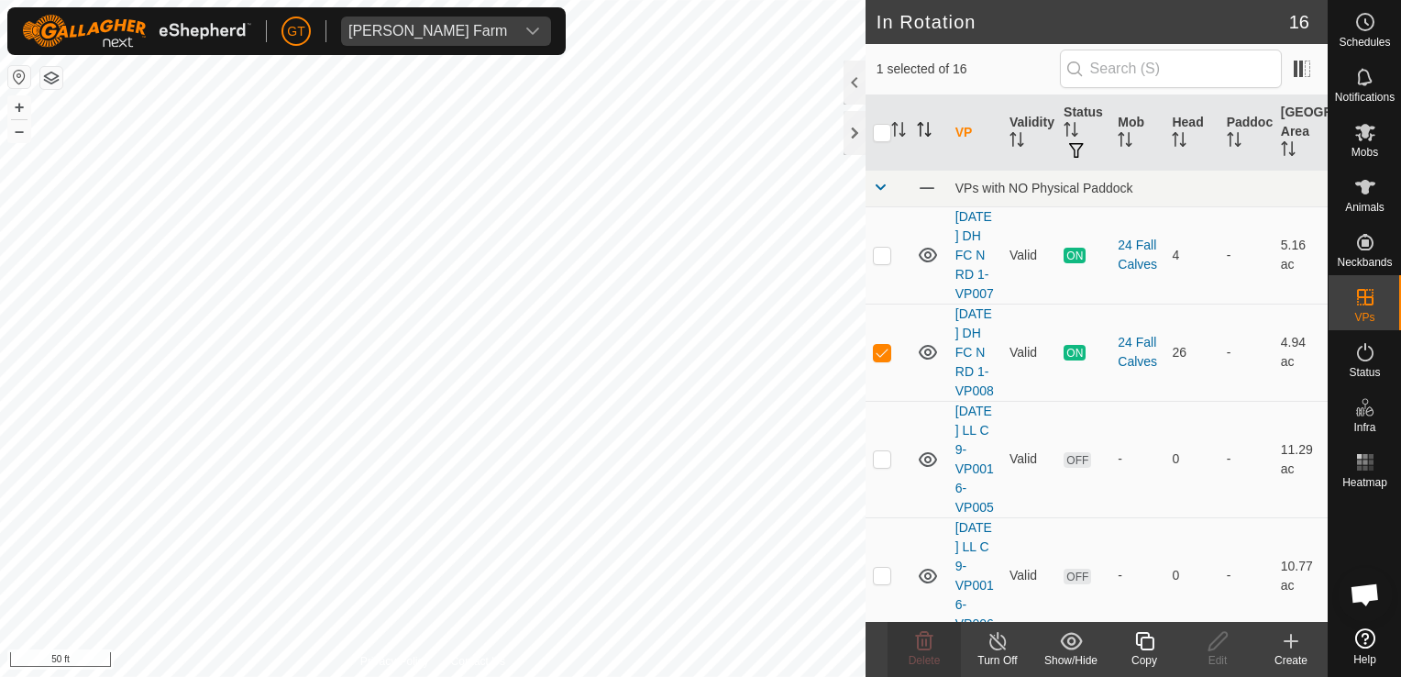
click at [889, 182] on div "In Rotation 16 1 selected of 16 VP Validity Status Mob Head Paddock [GEOGRAPHIC…" at bounding box center [663, 338] width 1327 height 677
click at [891, 266] on div "In Rotation 16 1 selected of 16 VP Validity Status Mob Head Paddock [GEOGRAPHIC…" at bounding box center [663, 338] width 1327 height 677
checkbox input "true"
checkbox input "false"
click at [992, 637] on line at bounding box center [997, 641] width 15 height 15
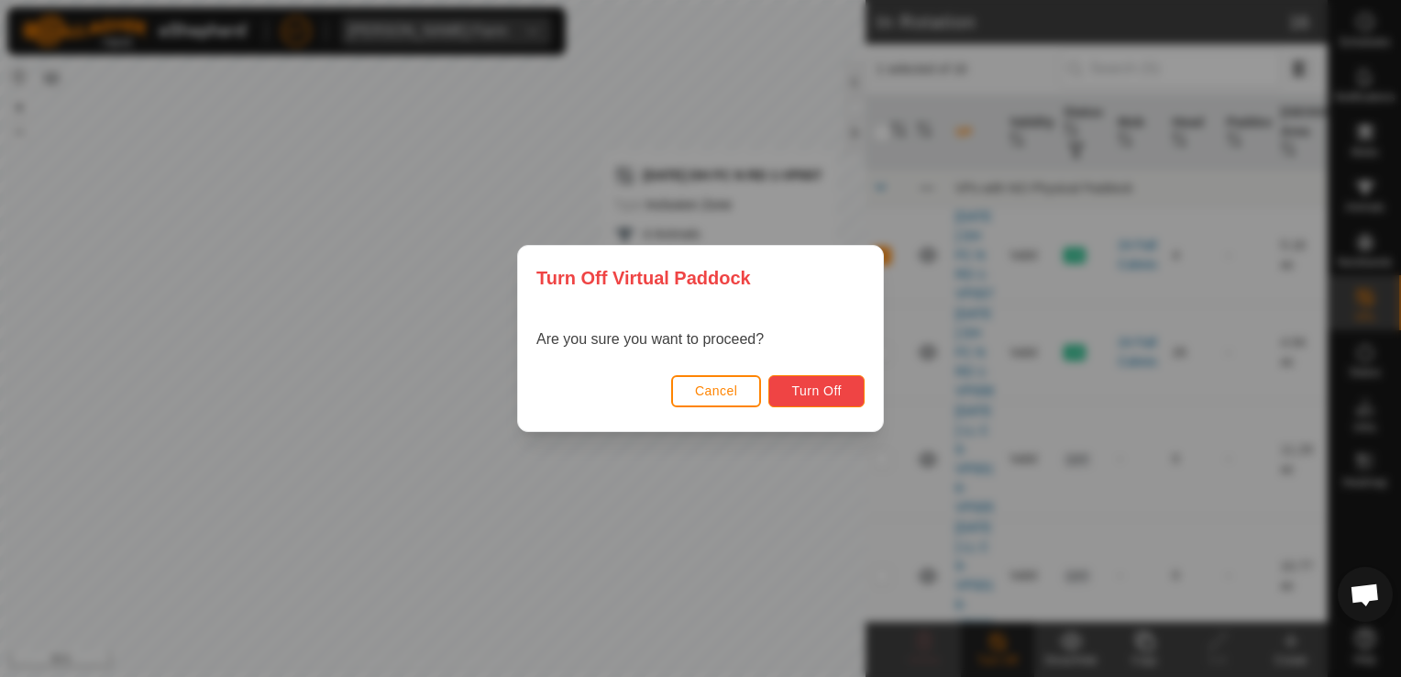
click at [831, 383] on span "Turn Off" at bounding box center [816, 390] width 50 height 15
